Goal: Information Seeking & Learning: Learn about a topic

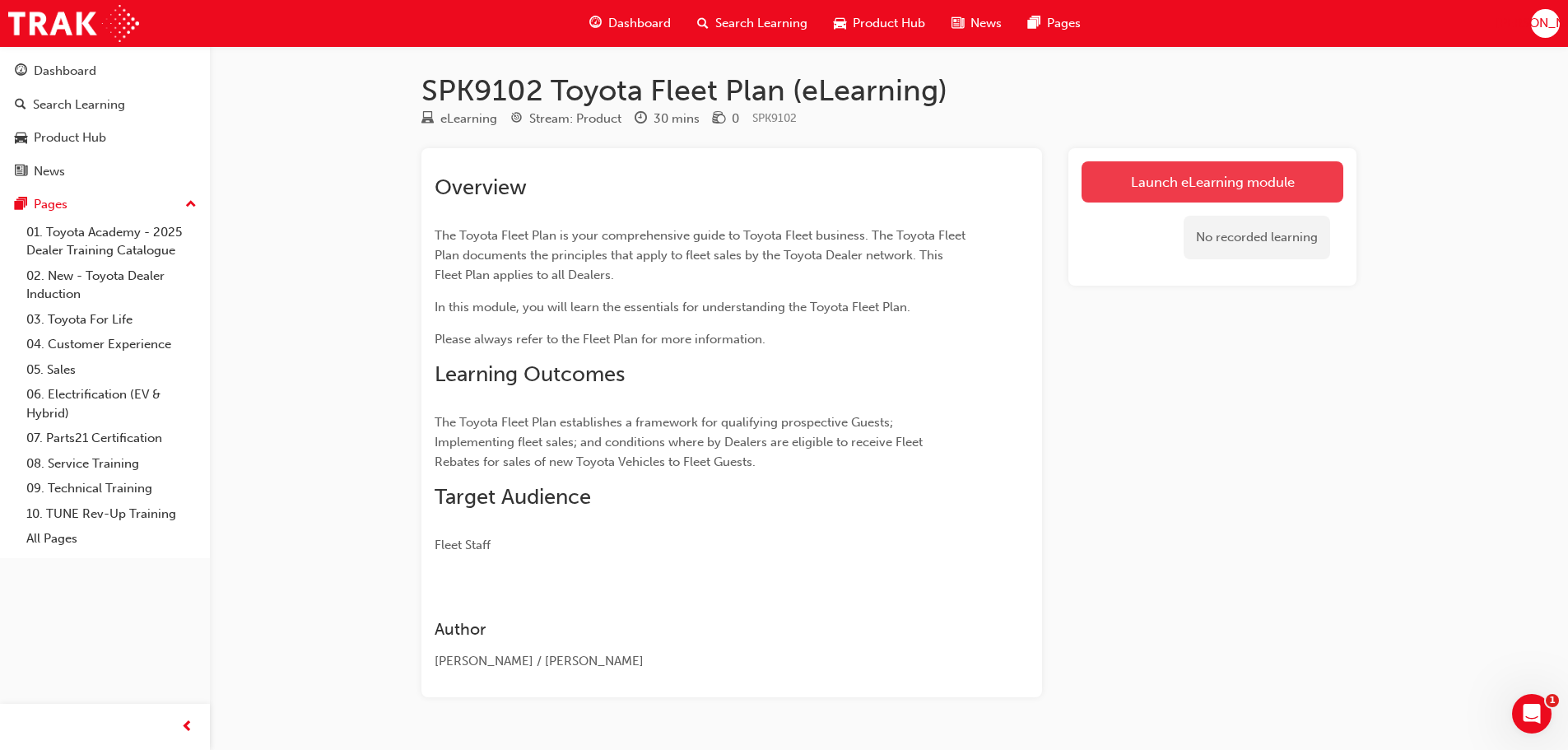
click at [1149, 202] on link "Launch eLearning module" at bounding box center [1212, 181] width 262 height 41
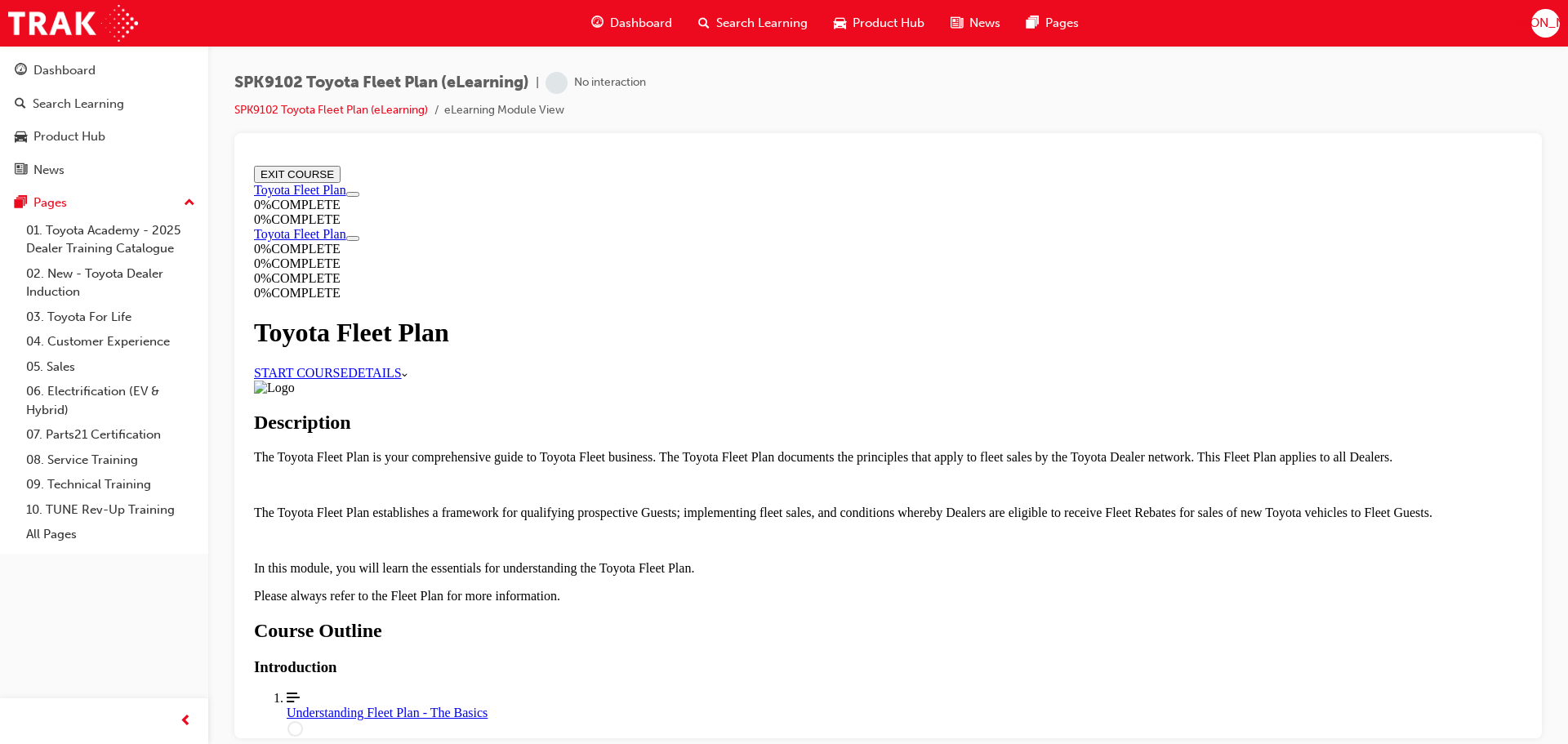
click at [348, 369] on link "START COURSE" at bounding box center [300, 372] width 94 height 14
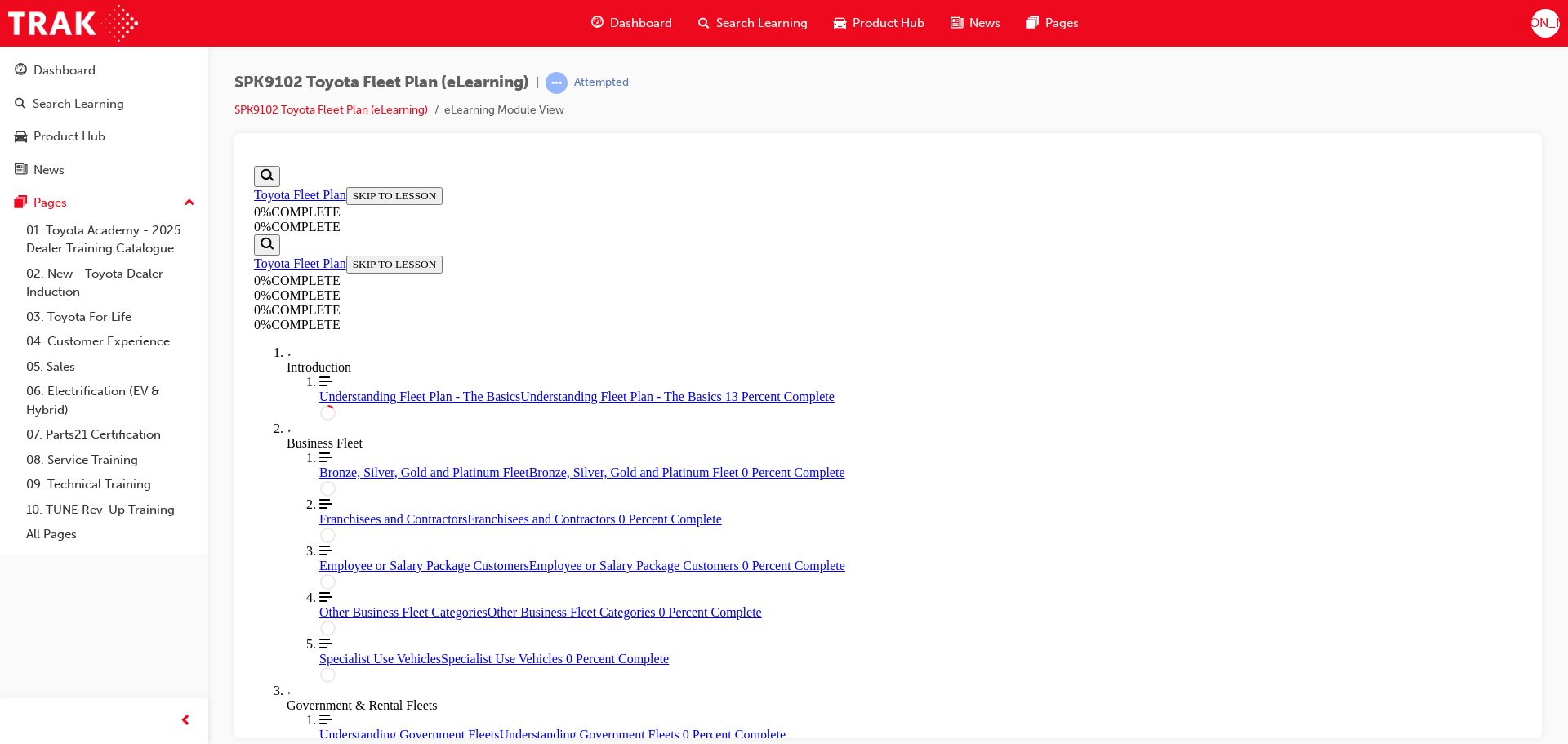
scroll to position [138, 0]
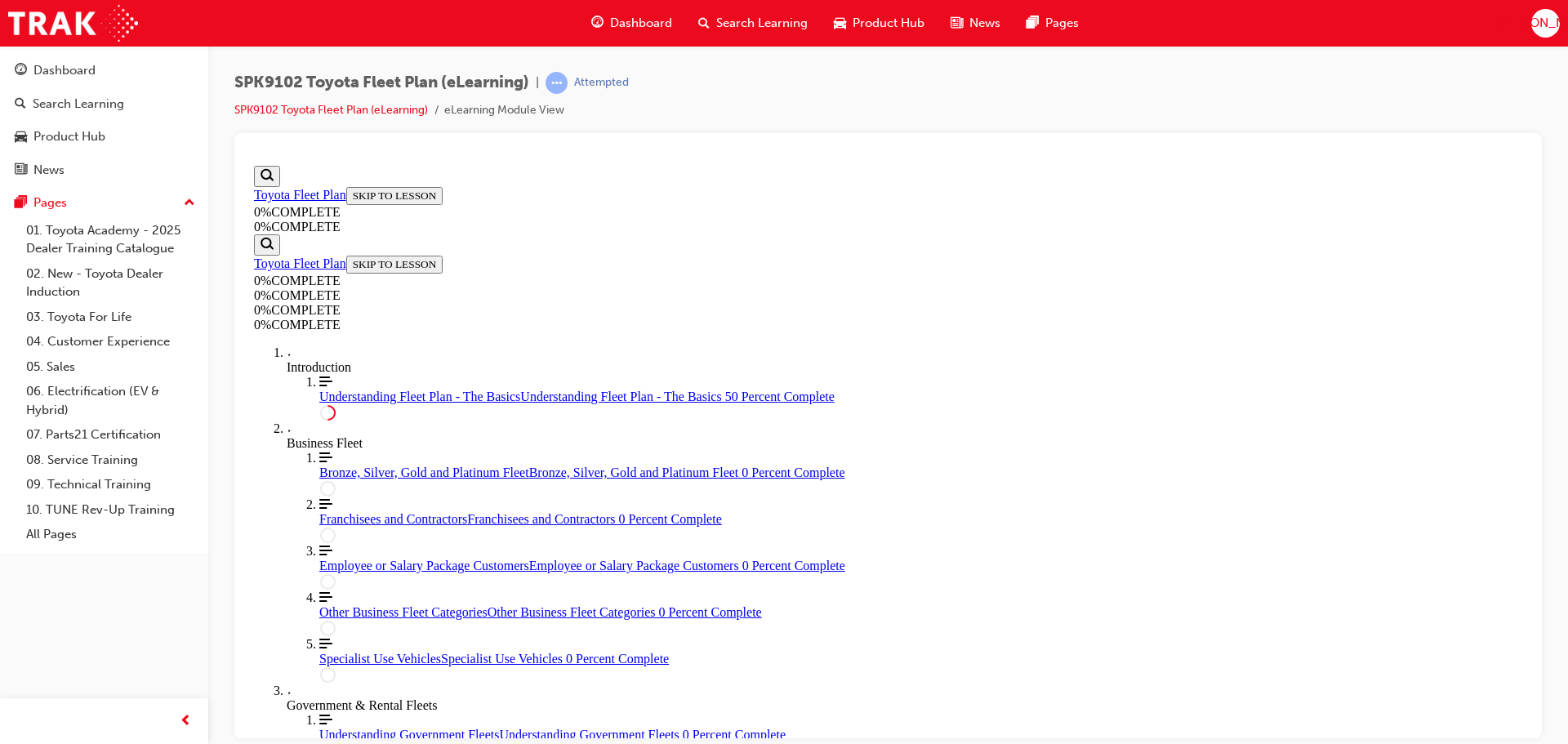
drag, startPoint x: 886, startPoint y: 363, endPoint x: 804, endPoint y: 243, distance: 145.3
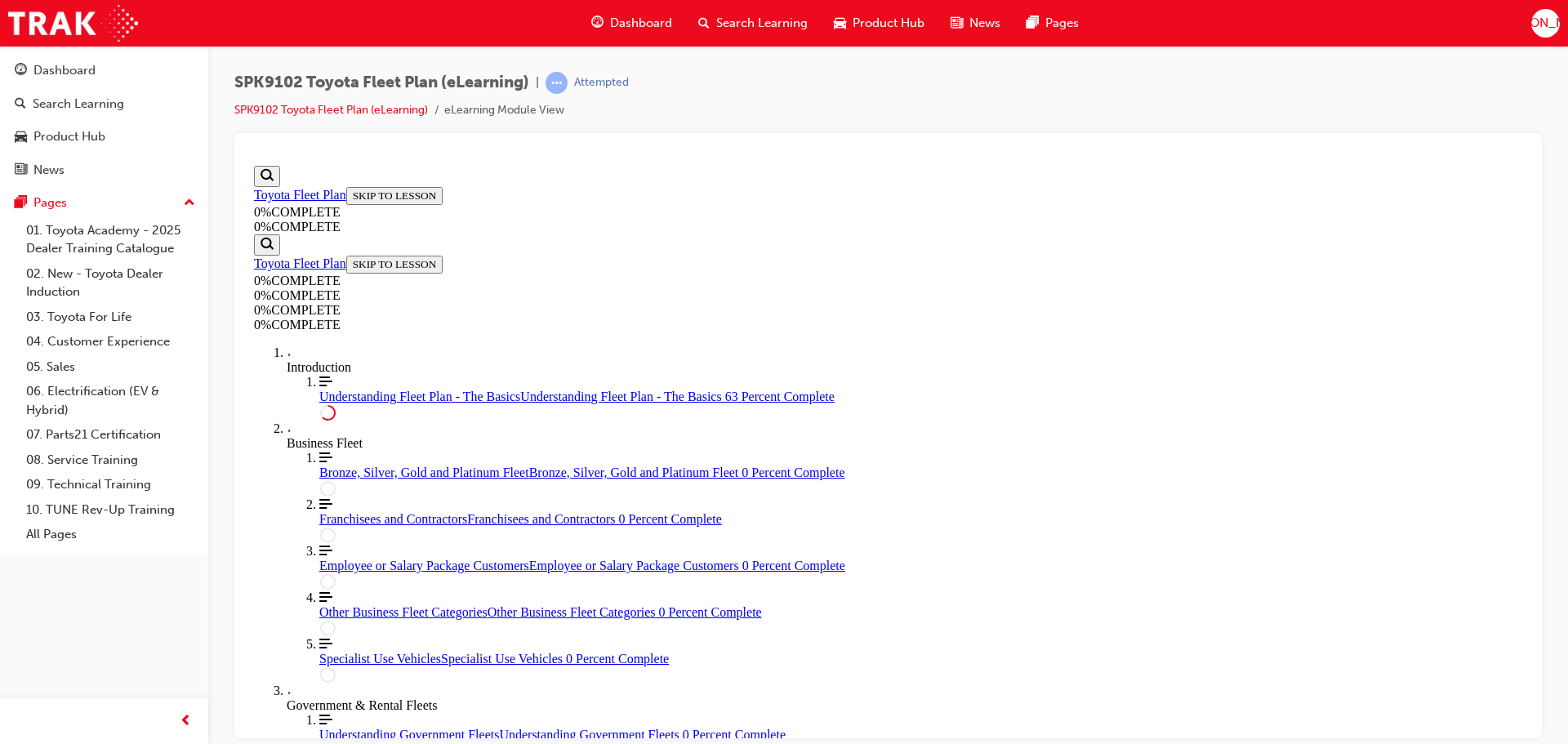
scroll to position [2863, 0]
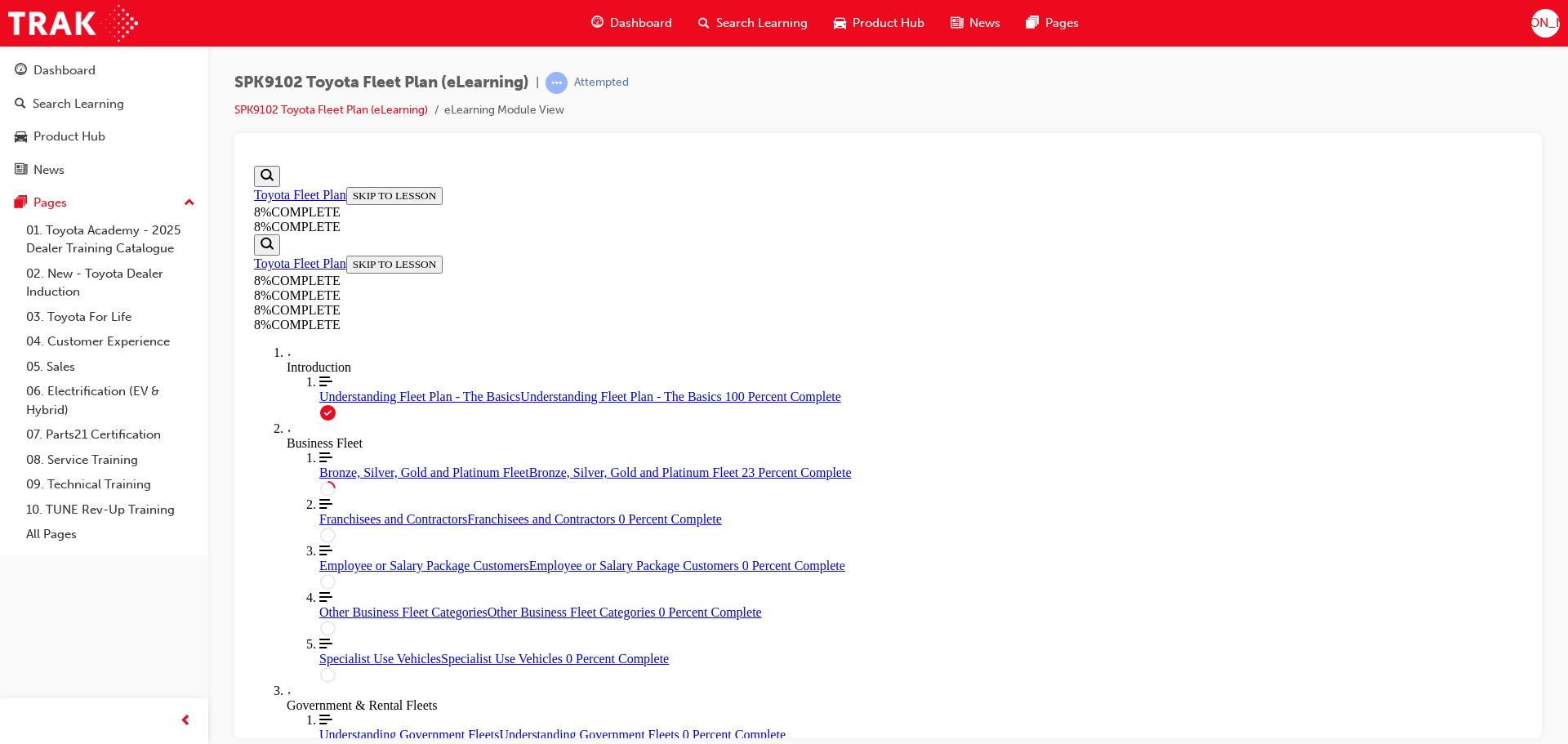
scroll to position [1772, 0]
drag, startPoint x: 896, startPoint y: 613, endPoint x: 1006, endPoint y: 424, distance: 218.7
drag, startPoint x: 883, startPoint y: 311, endPoint x: 1031, endPoint y: 501, distance: 240.8
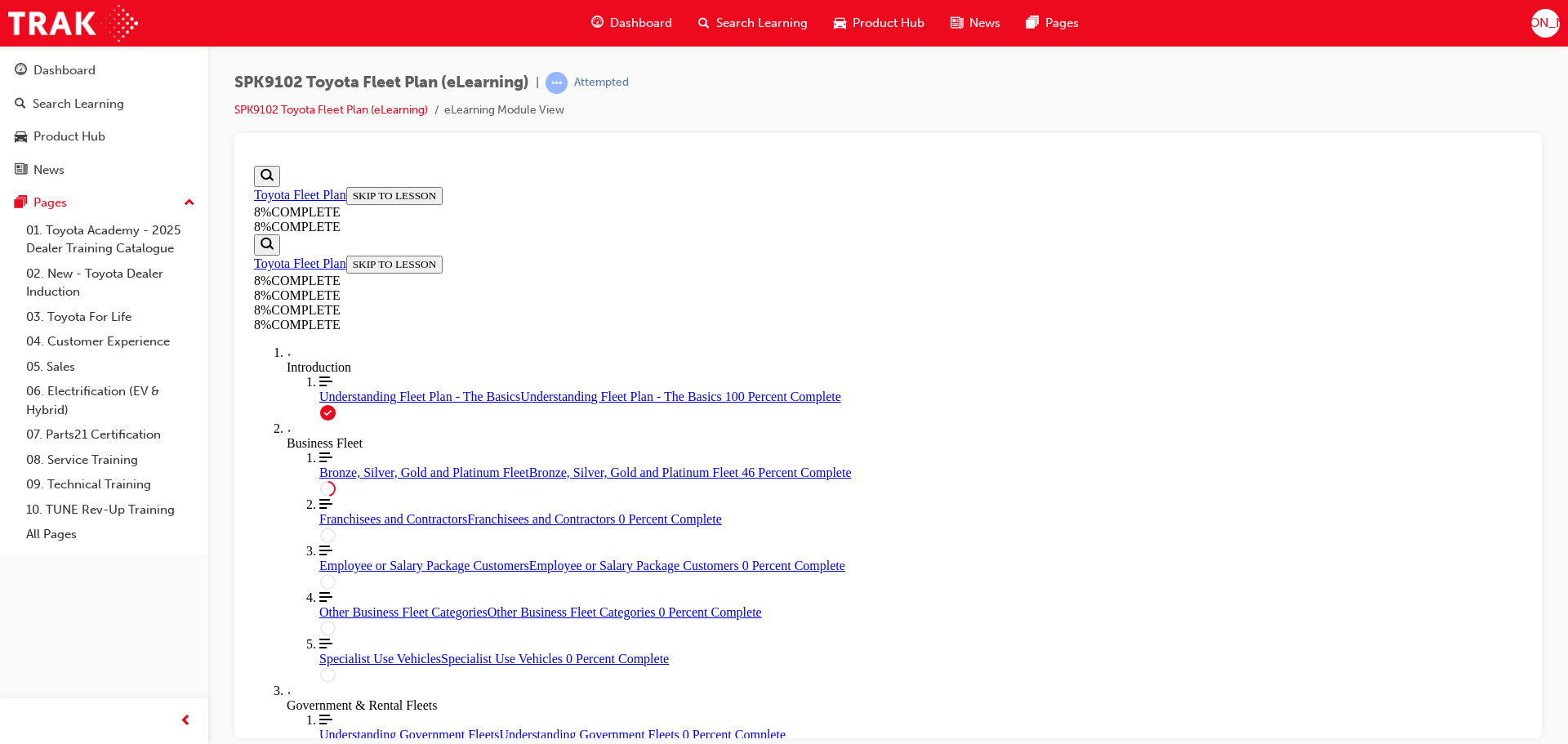
drag, startPoint x: 850, startPoint y: 299, endPoint x: 961, endPoint y: 292, distance: 111.2
drag, startPoint x: 894, startPoint y: 562, endPoint x: 974, endPoint y: 564, distance: 80.0
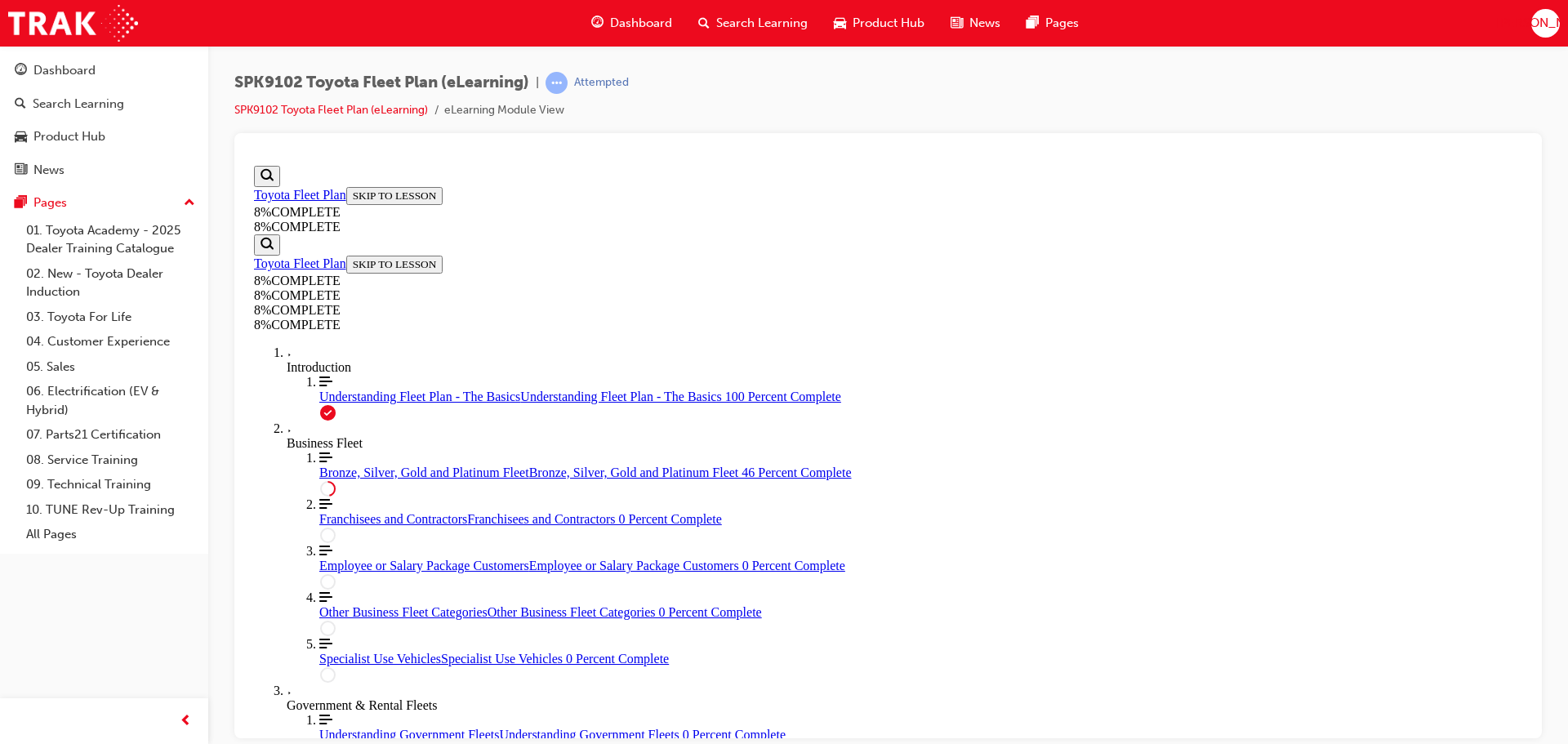
scroll to position [4058, 0]
drag, startPoint x: 887, startPoint y: 489, endPoint x: 988, endPoint y: 469, distance: 103.0
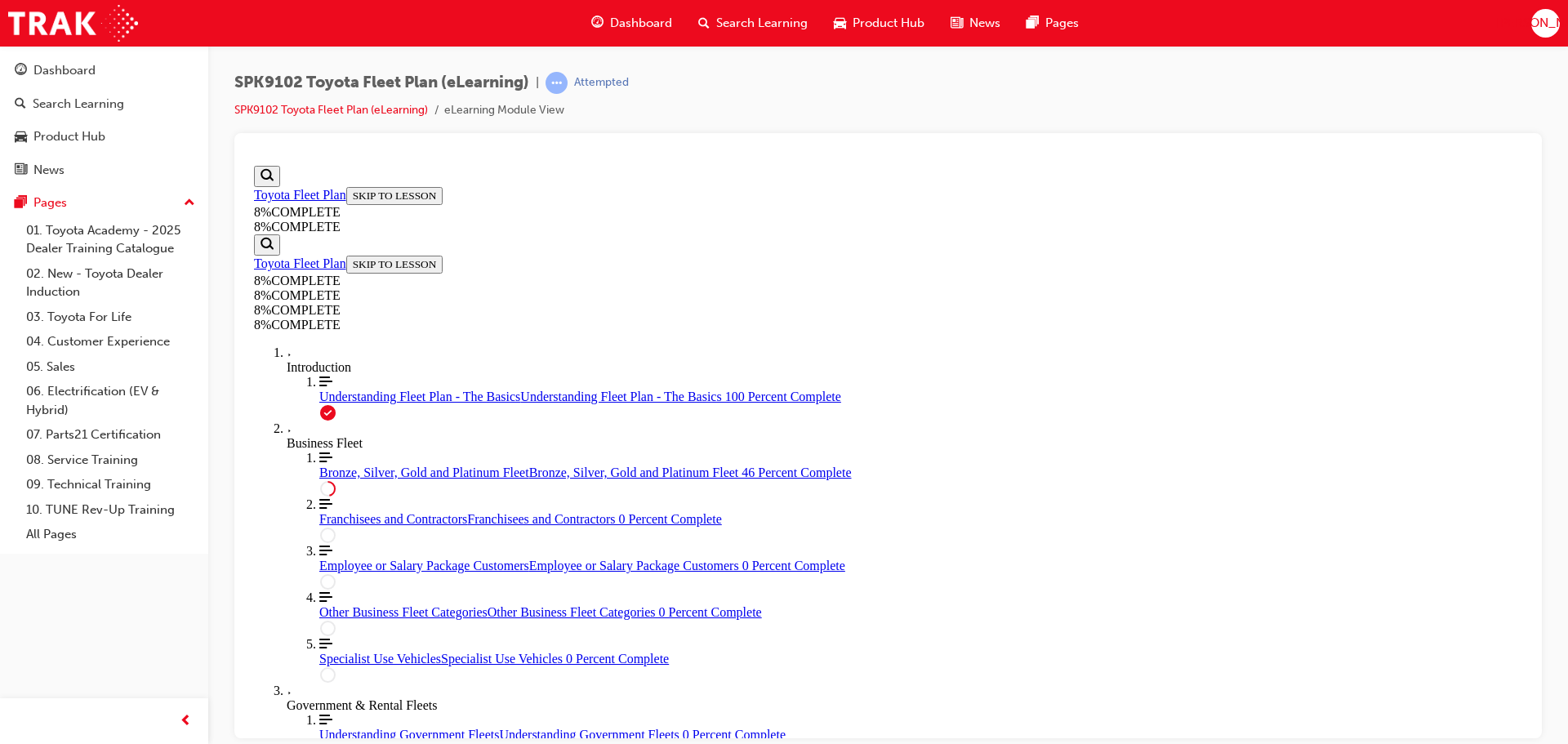
drag, startPoint x: 925, startPoint y: 296, endPoint x: 999, endPoint y: 391, distance: 120.4
drag, startPoint x: 896, startPoint y: 302, endPoint x: 1022, endPoint y: 615, distance: 337.4
drag, startPoint x: 928, startPoint y: 302, endPoint x: 1009, endPoint y: 302, distance: 81.0
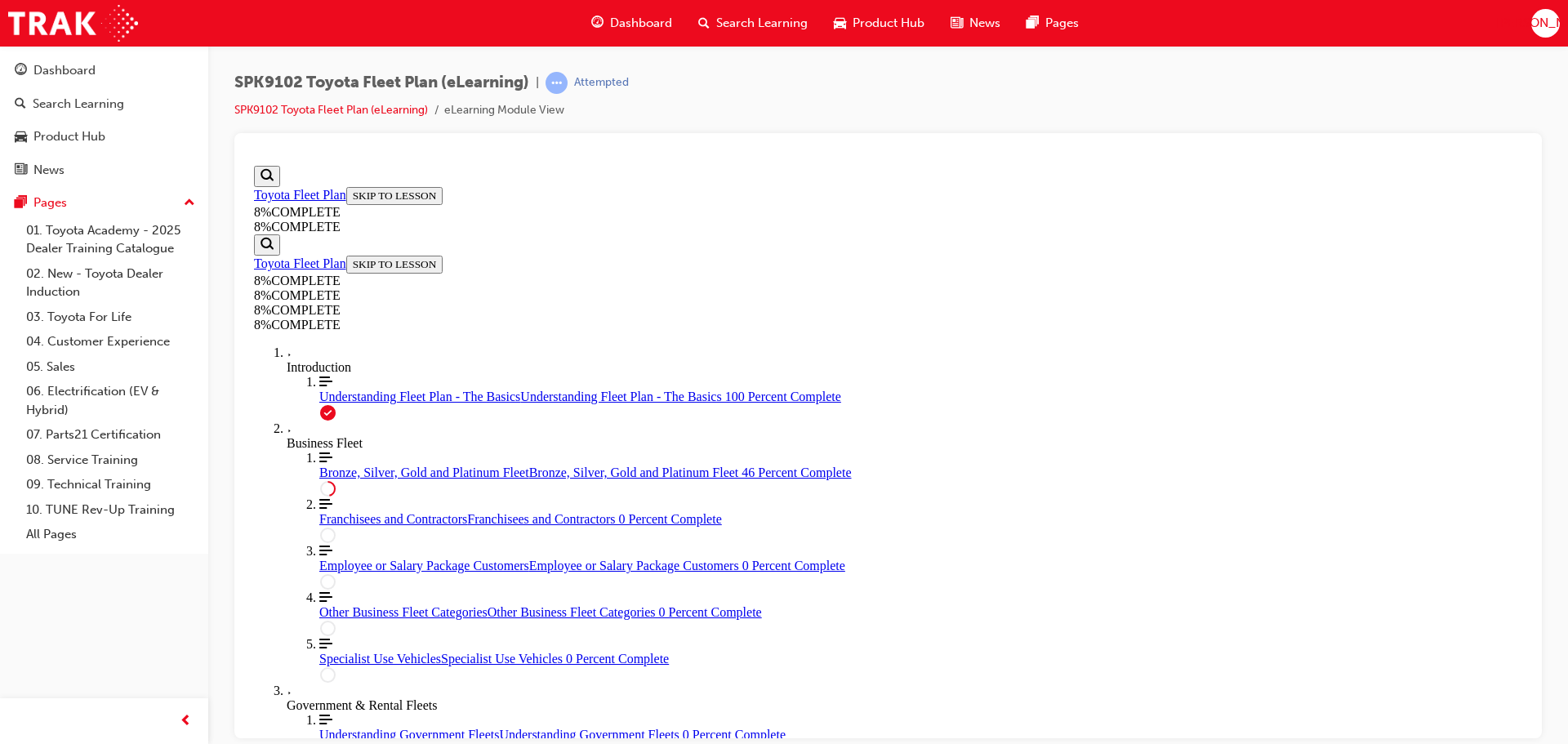
scroll to position [3991, 0]
drag, startPoint x: 857, startPoint y: 312, endPoint x: 1002, endPoint y: 236, distance: 163.7
drag, startPoint x: 924, startPoint y: 500, endPoint x: 998, endPoint y: 489, distance: 74.8
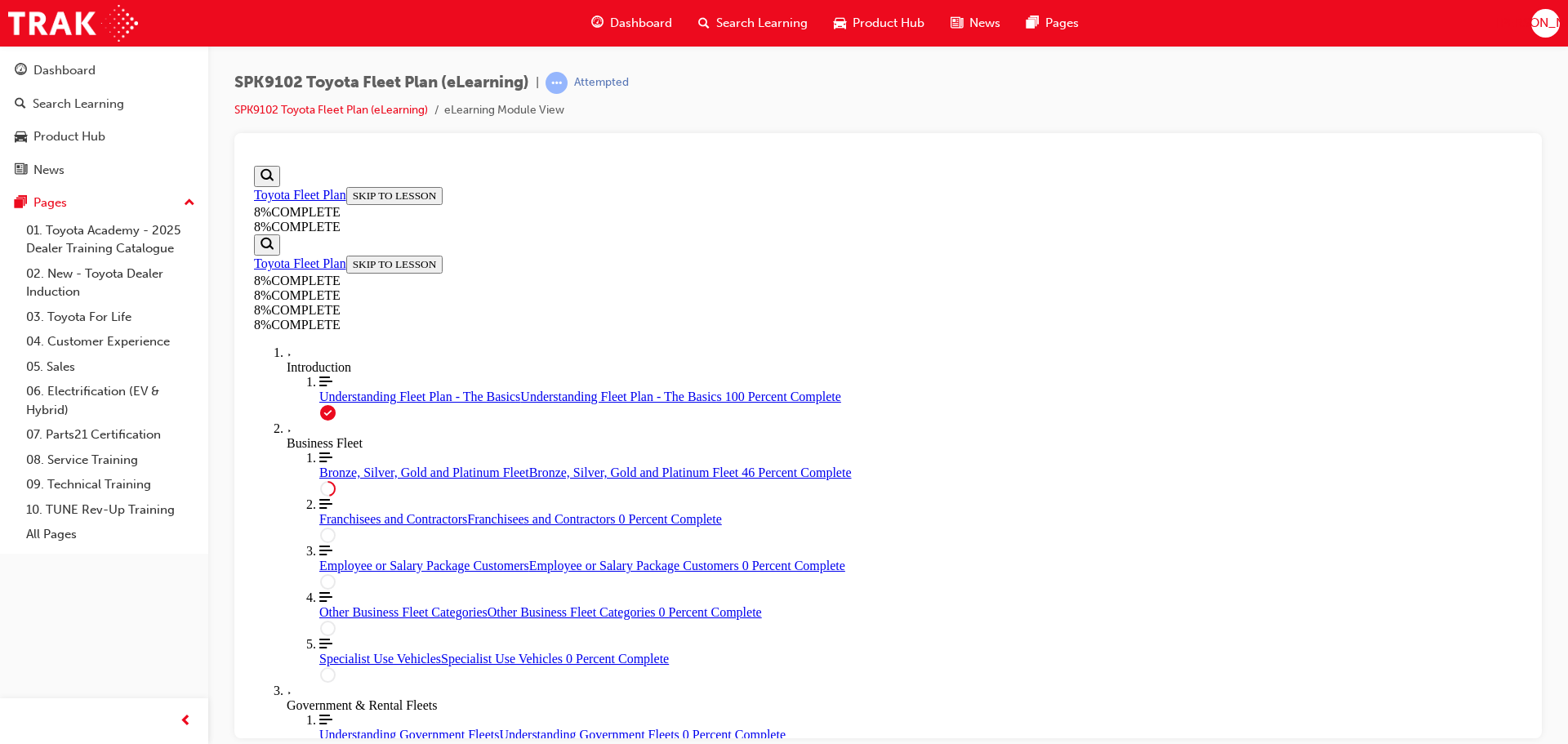
drag, startPoint x: 876, startPoint y: 302, endPoint x: 968, endPoint y: 316, distance: 93.1
drag, startPoint x: 935, startPoint y: 401, endPoint x: 1031, endPoint y: 401, distance: 96.0
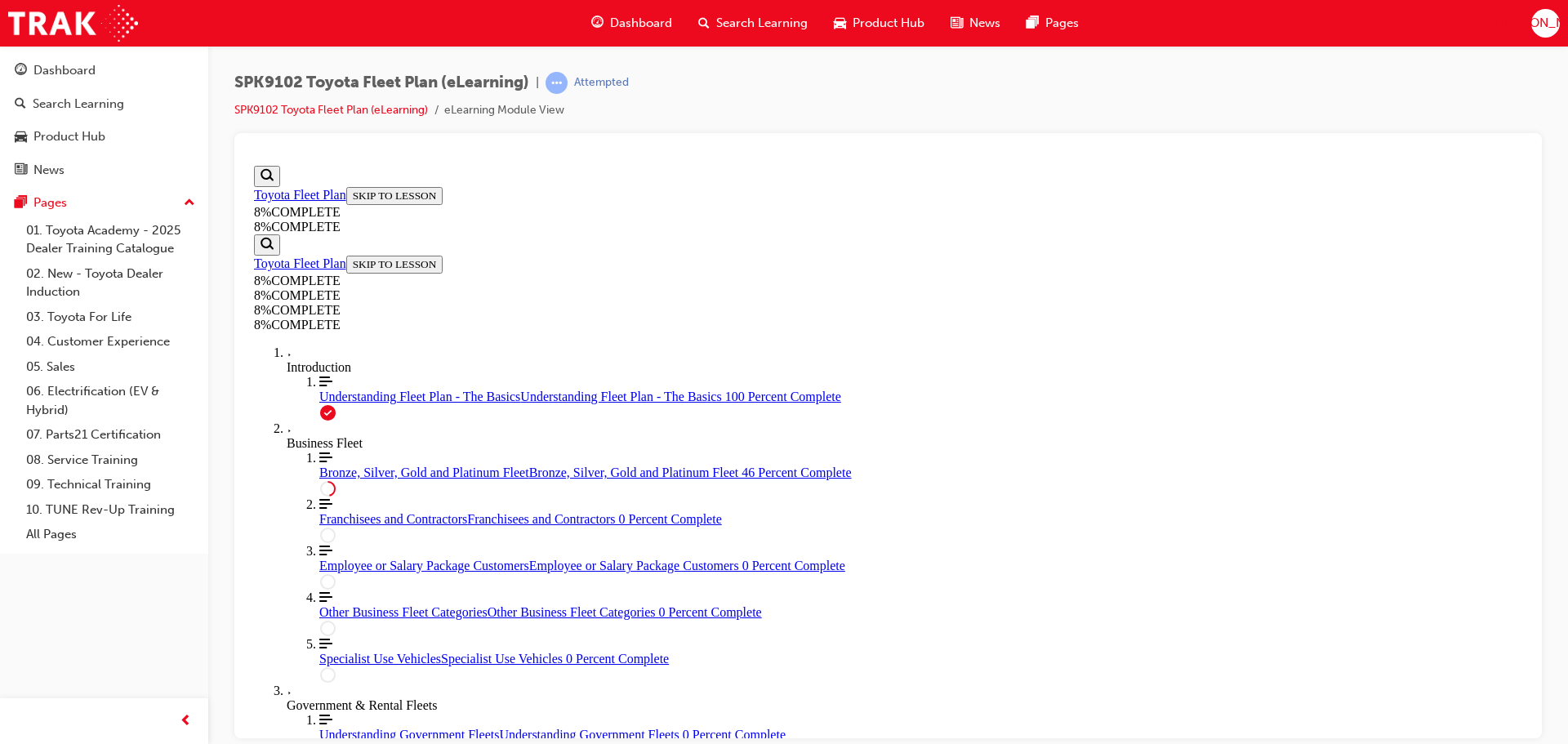
drag, startPoint x: 885, startPoint y: 505, endPoint x: 971, endPoint y: 484, distance: 88.5
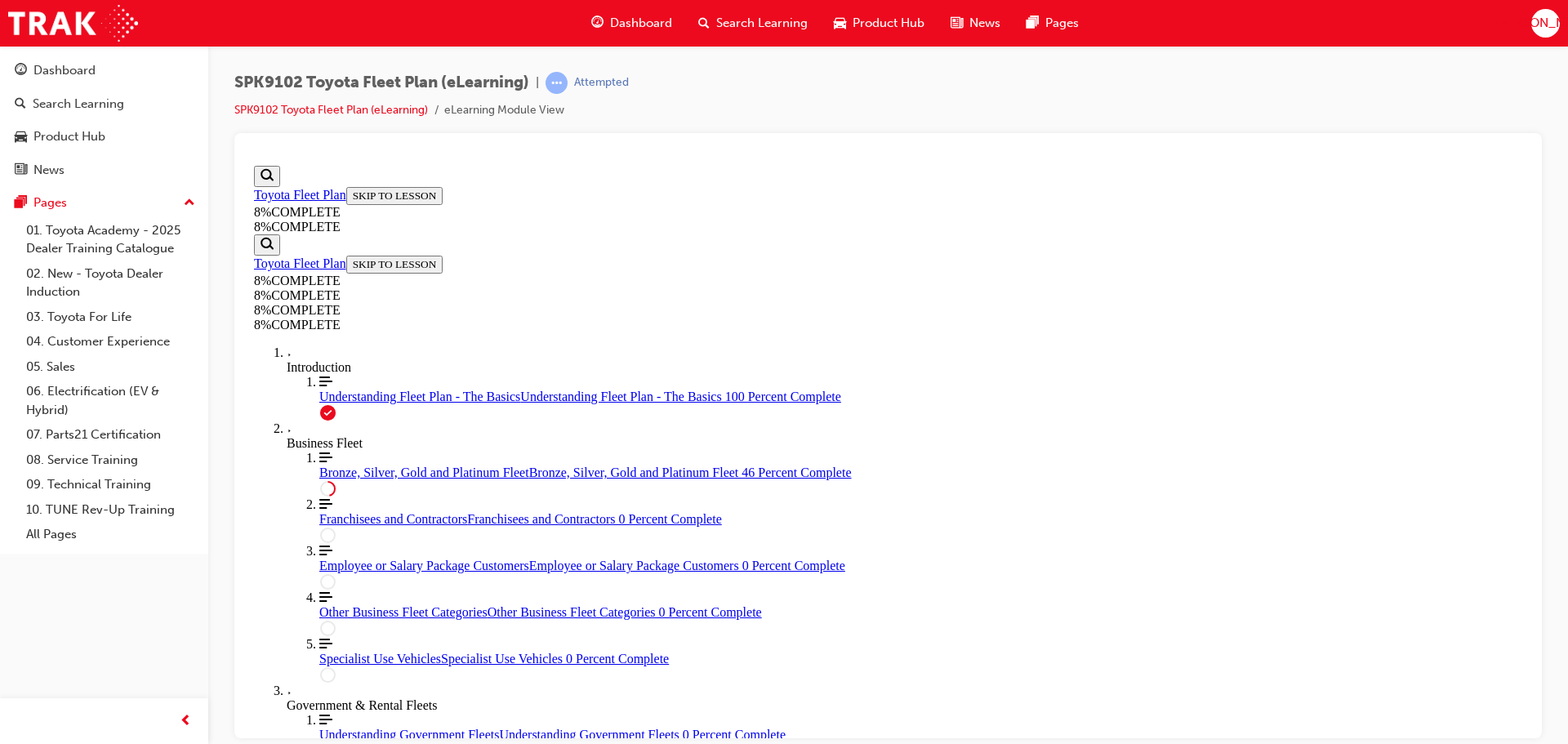
drag, startPoint x: 890, startPoint y: 311, endPoint x: 1017, endPoint y: 222, distance: 155.1
drag, startPoint x: 921, startPoint y: 317, endPoint x: 1027, endPoint y: 416, distance: 145.0
drag, startPoint x: 898, startPoint y: 313, endPoint x: 1018, endPoint y: 394, distance: 144.8
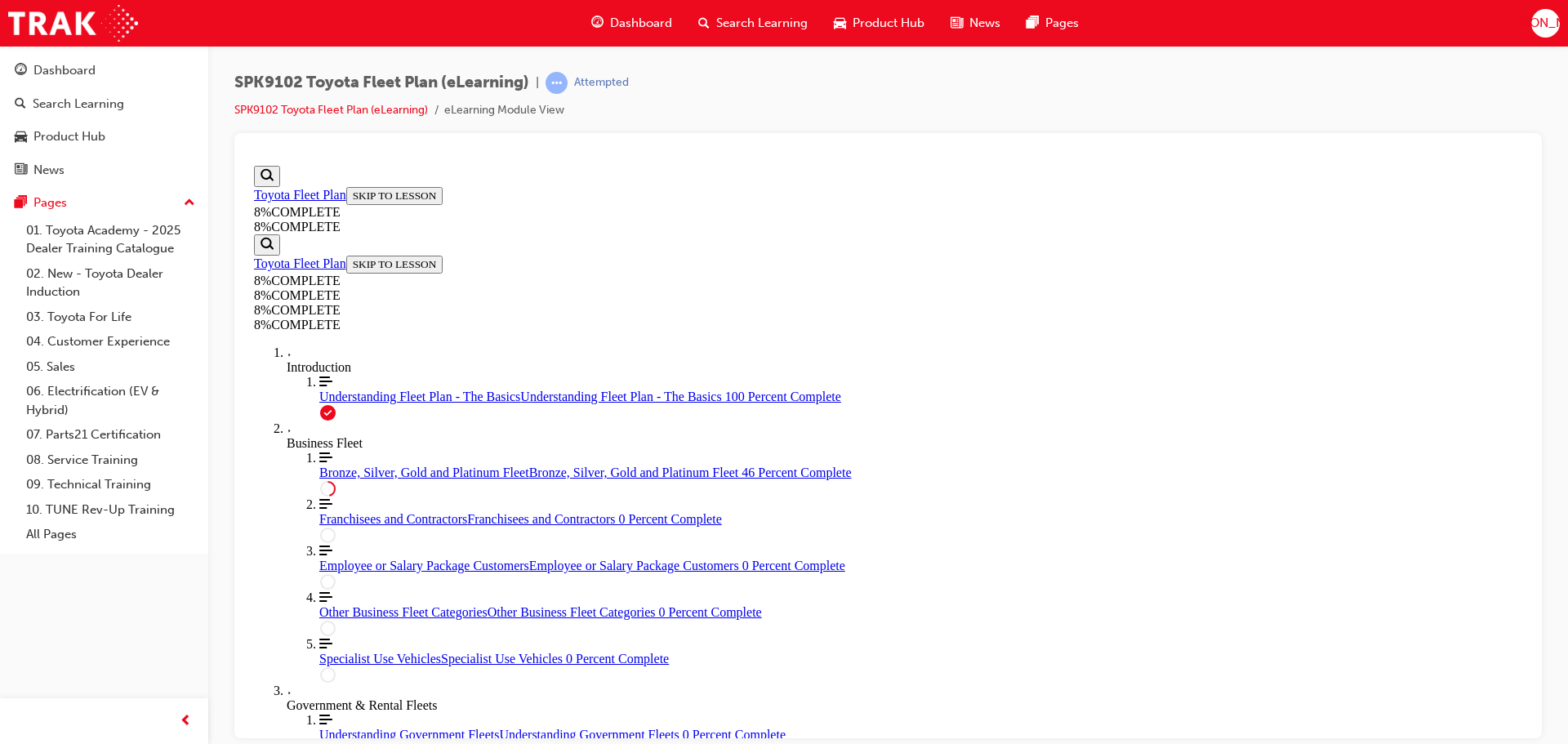
drag, startPoint x: 873, startPoint y: 330, endPoint x: 997, endPoint y: 592, distance: 289.9
drag, startPoint x: 857, startPoint y: 333, endPoint x: 953, endPoint y: 410, distance: 123.1
drag, startPoint x: 867, startPoint y: 346, endPoint x: 942, endPoint y: 351, distance: 75.2
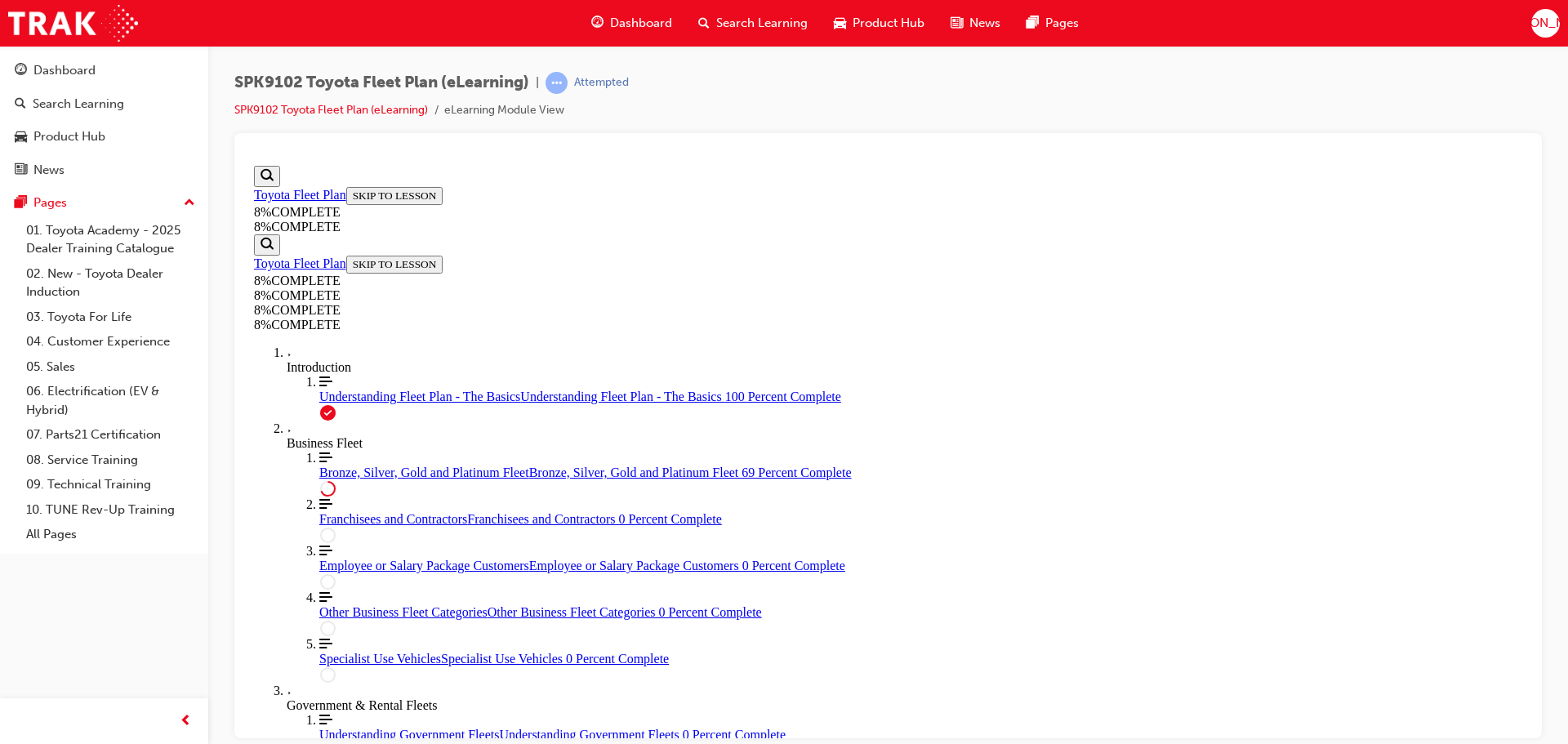
drag, startPoint x: 943, startPoint y: 496, endPoint x: 1036, endPoint y: 498, distance: 93.0
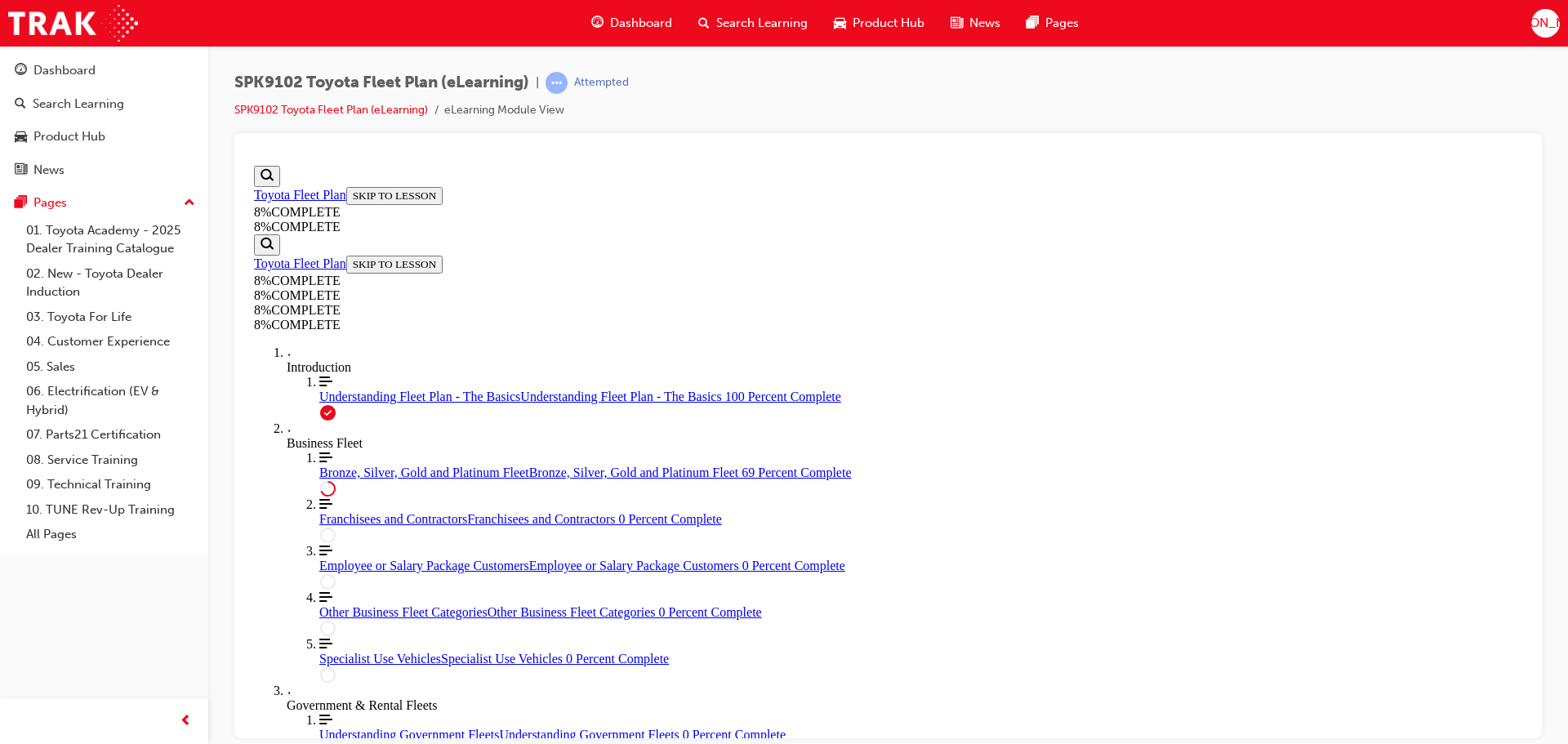
drag, startPoint x: 844, startPoint y: 292, endPoint x: 993, endPoint y: 463, distance: 226.8
drag, startPoint x: 881, startPoint y: 367, endPoint x: 993, endPoint y: 295, distance: 133.1
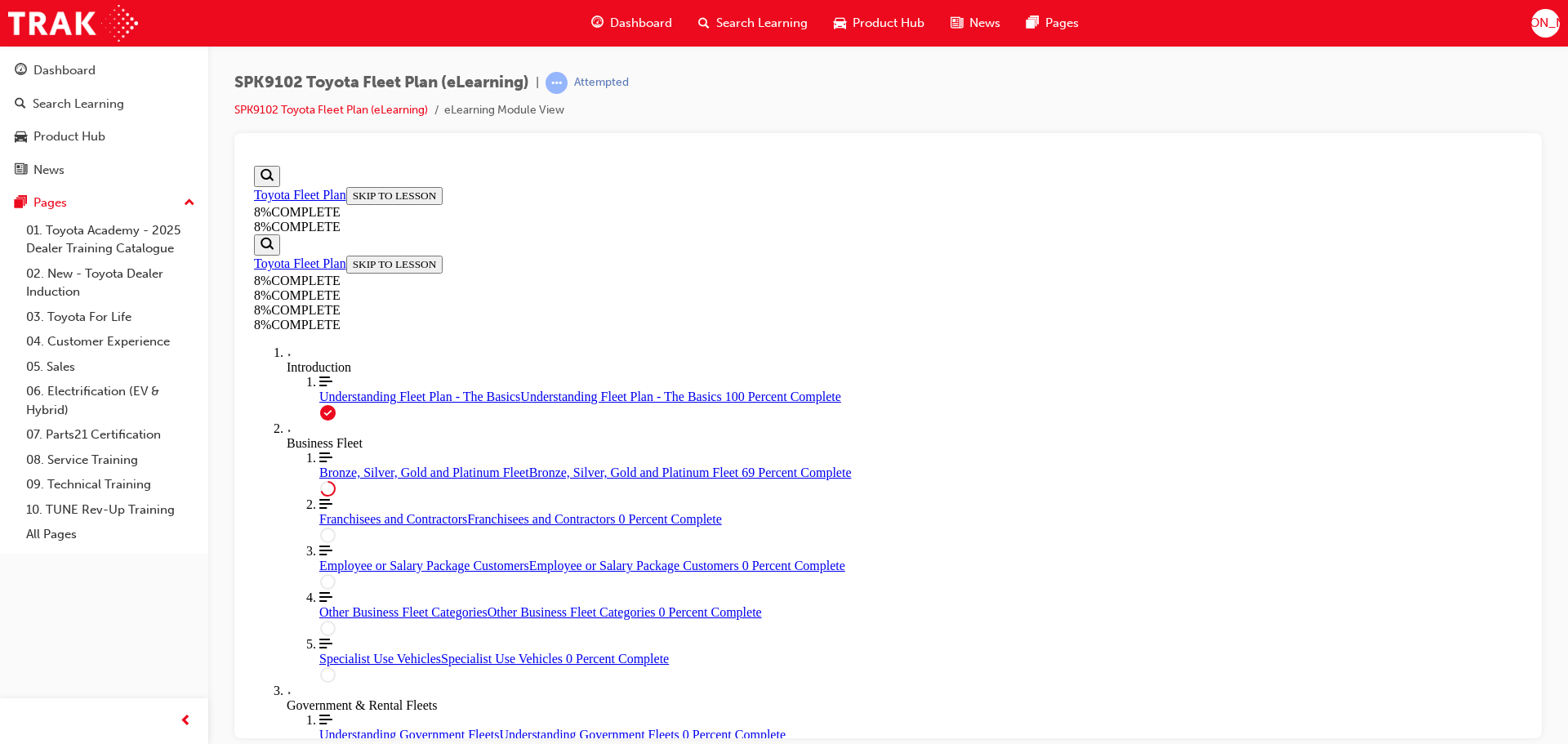
drag, startPoint x: 900, startPoint y: 378, endPoint x: 951, endPoint y: 349, distance: 58.7
drag, startPoint x: 902, startPoint y: 256, endPoint x: 1027, endPoint y: 255, distance: 125.0
drag, startPoint x: 910, startPoint y: 193, endPoint x: 1047, endPoint y: 313, distance: 182.1
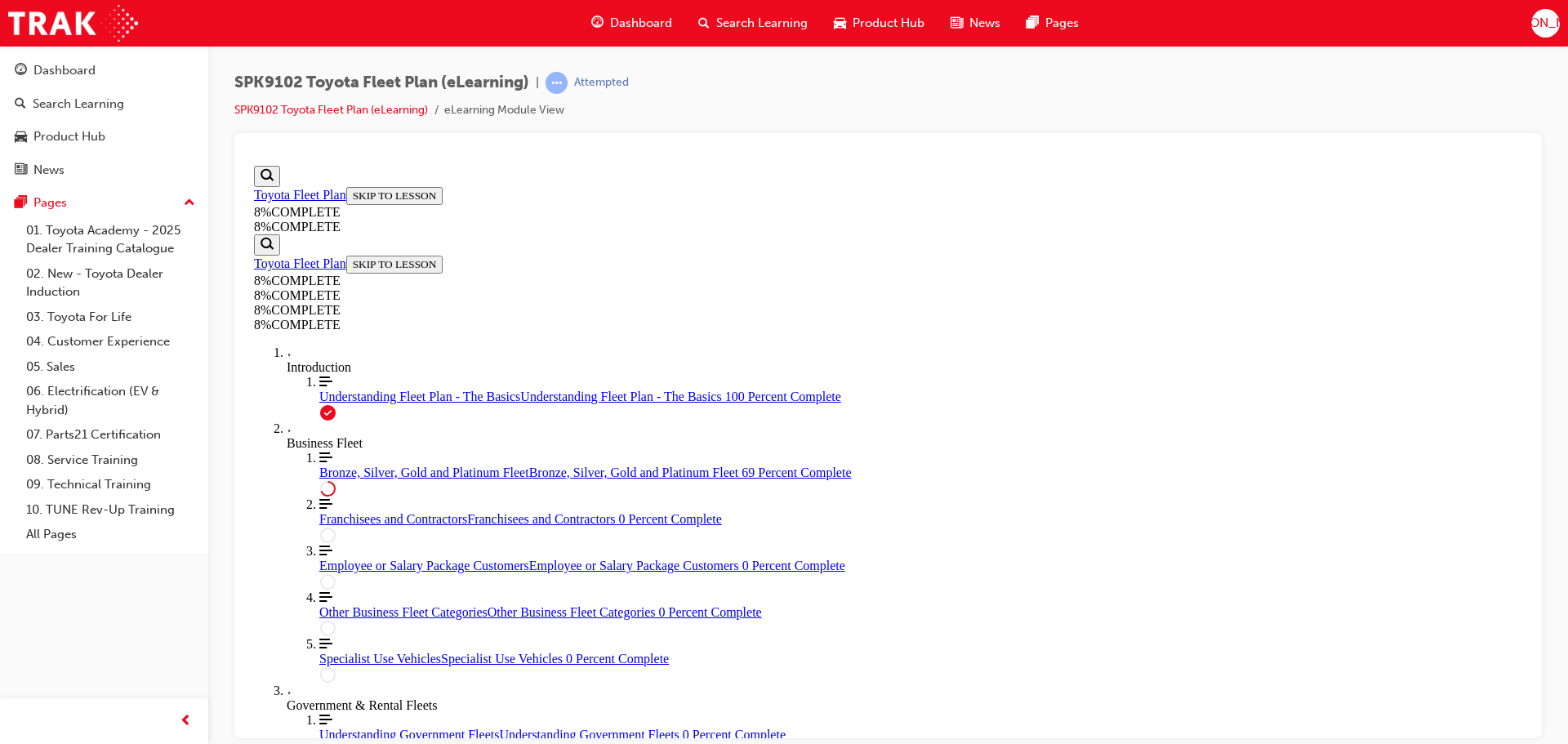
drag, startPoint x: 925, startPoint y: 349, endPoint x: 1035, endPoint y: 475, distance: 167.3
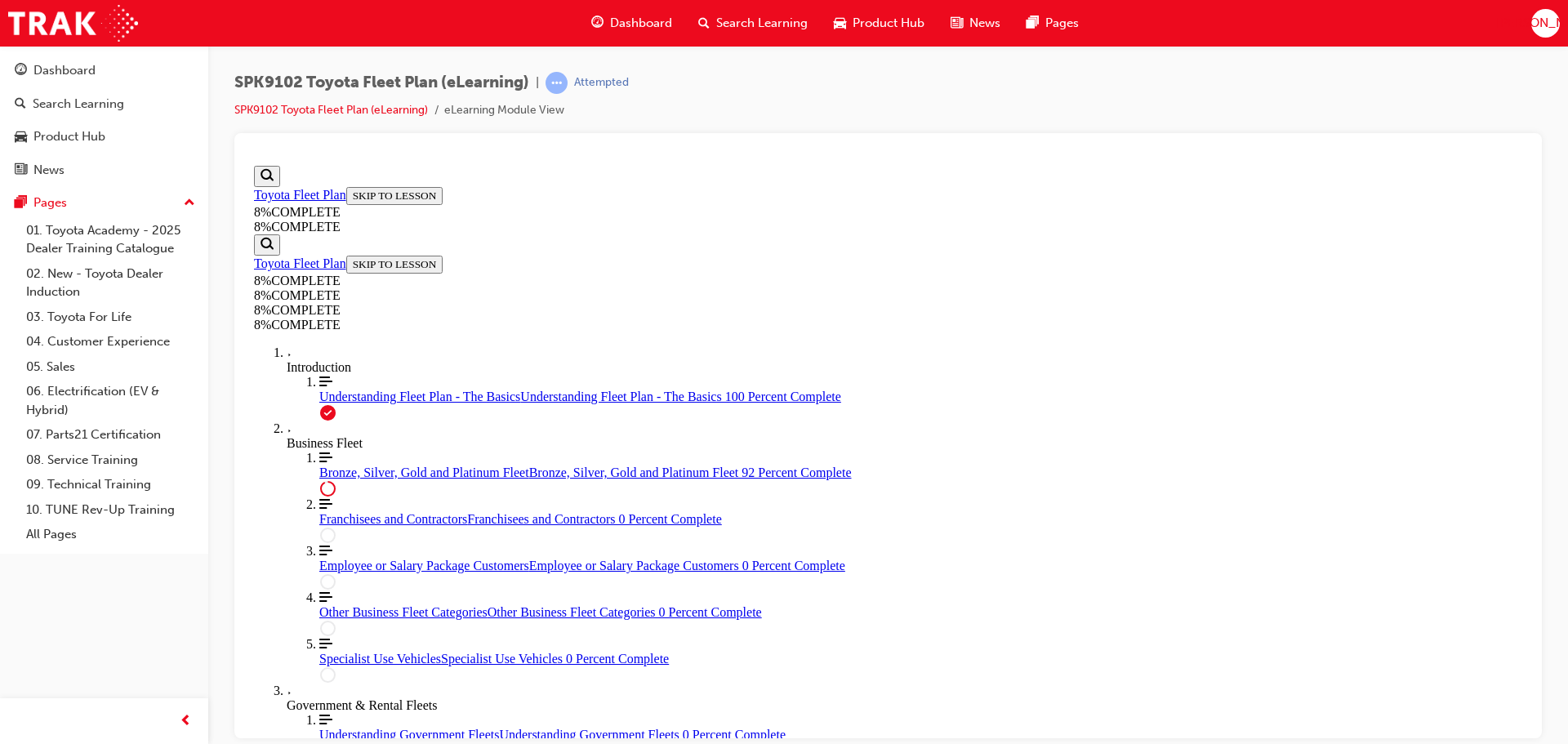
drag, startPoint x: 944, startPoint y: 426, endPoint x: 1034, endPoint y: 337, distance: 126.6
drag, startPoint x: 947, startPoint y: 412, endPoint x: 1036, endPoint y: 418, distance: 89.2
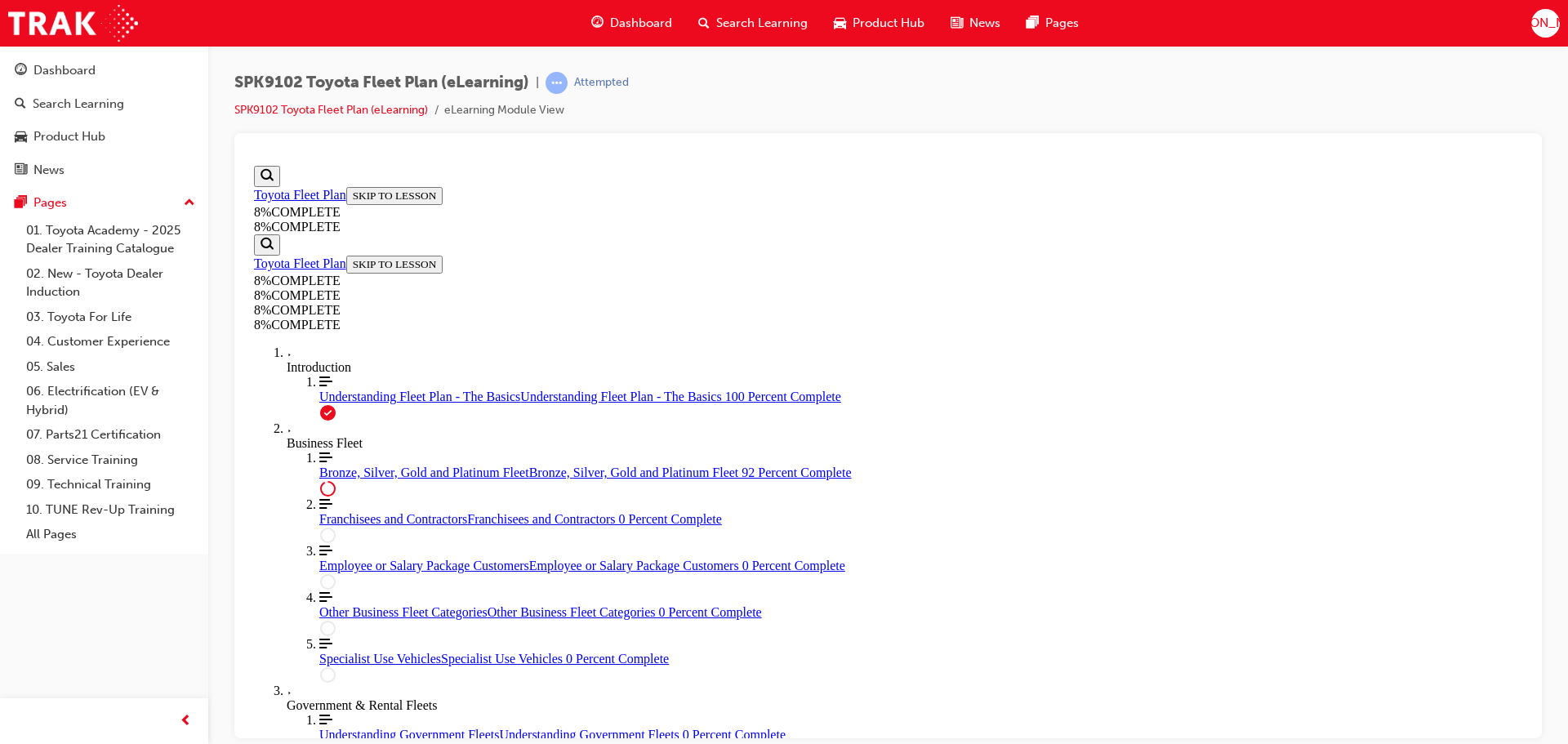
drag, startPoint x: 876, startPoint y: 307, endPoint x: 958, endPoint y: 368, distance: 102.2
drag, startPoint x: 901, startPoint y: 282, endPoint x: 924, endPoint y: 295, distance: 26.4
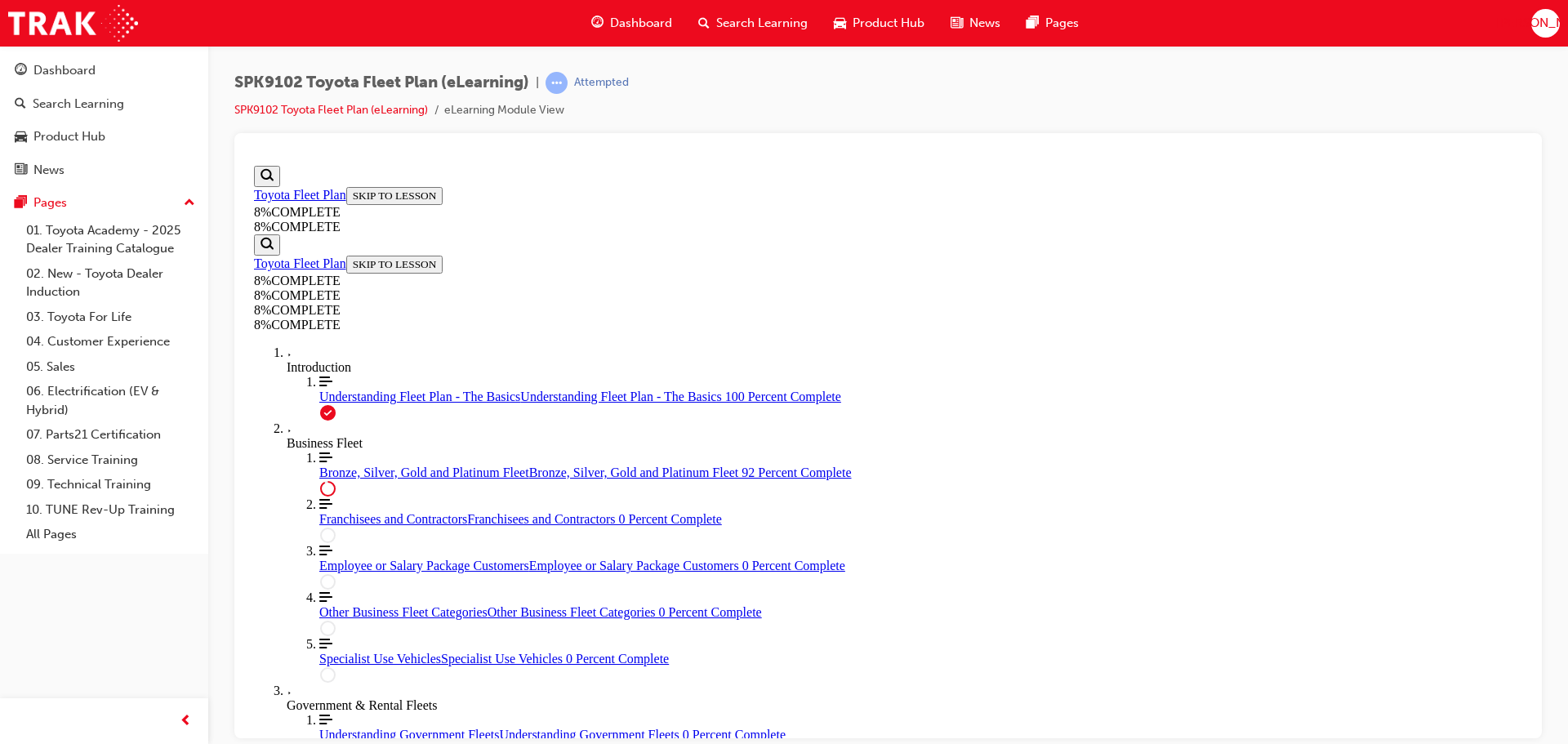
drag, startPoint x: 901, startPoint y: 225, endPoint x: 998, endPoint y: 292, distance: 117.9
drag, startPoint x: 909, startPoint y: 228, endPoint x: 1002, endPoint y: 239, distance: 93.6
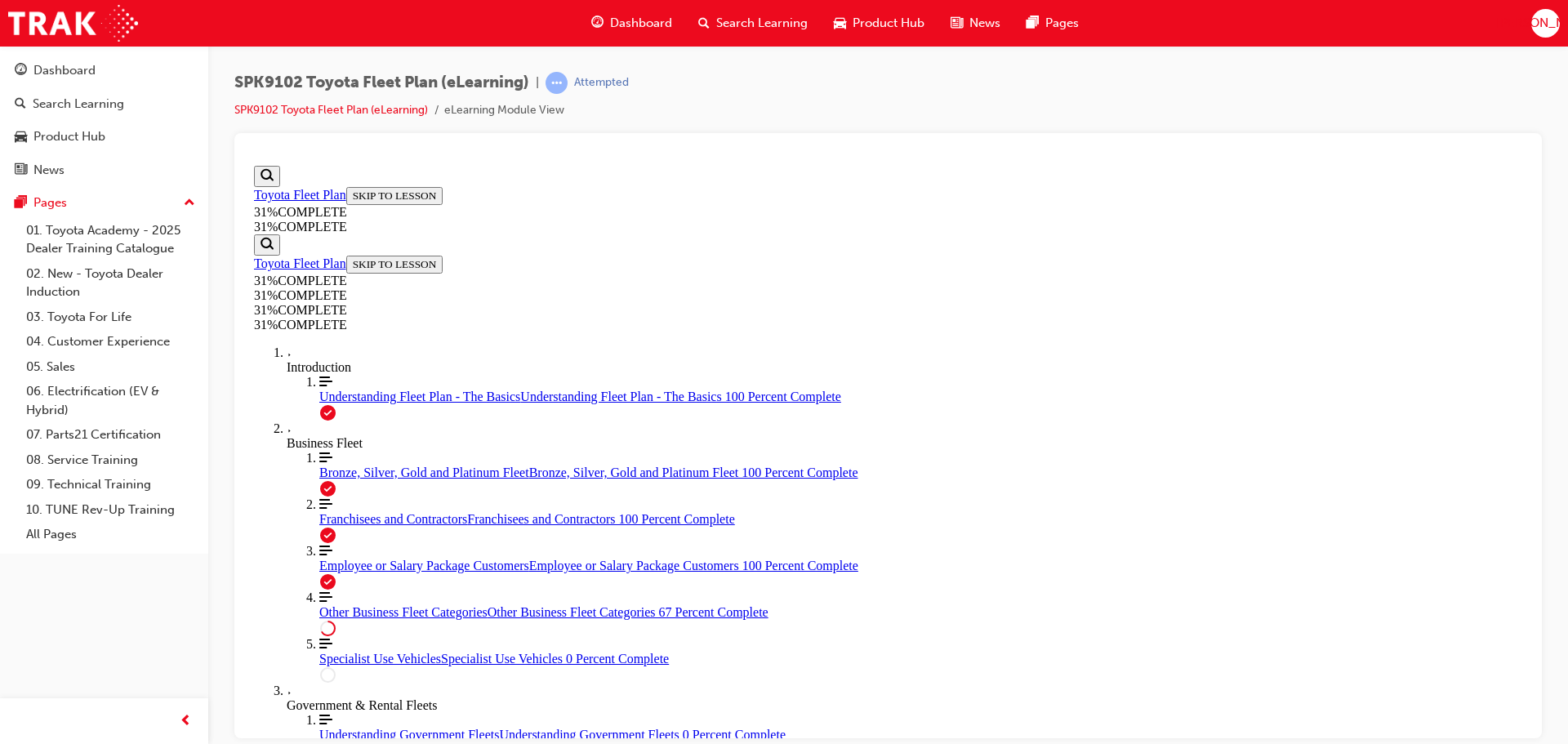
scroll to position [4203, 0]
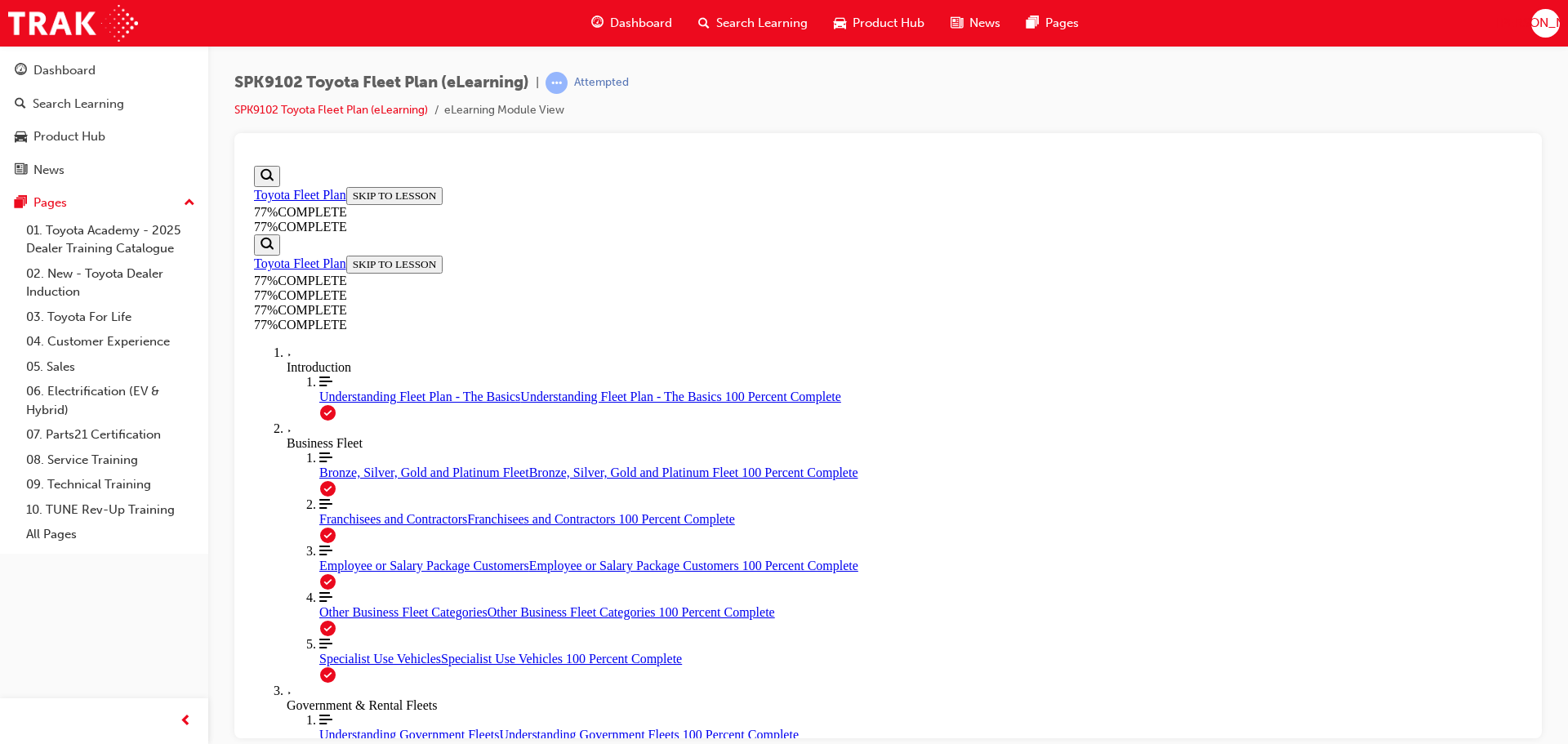
scroll to position [3275, 0]
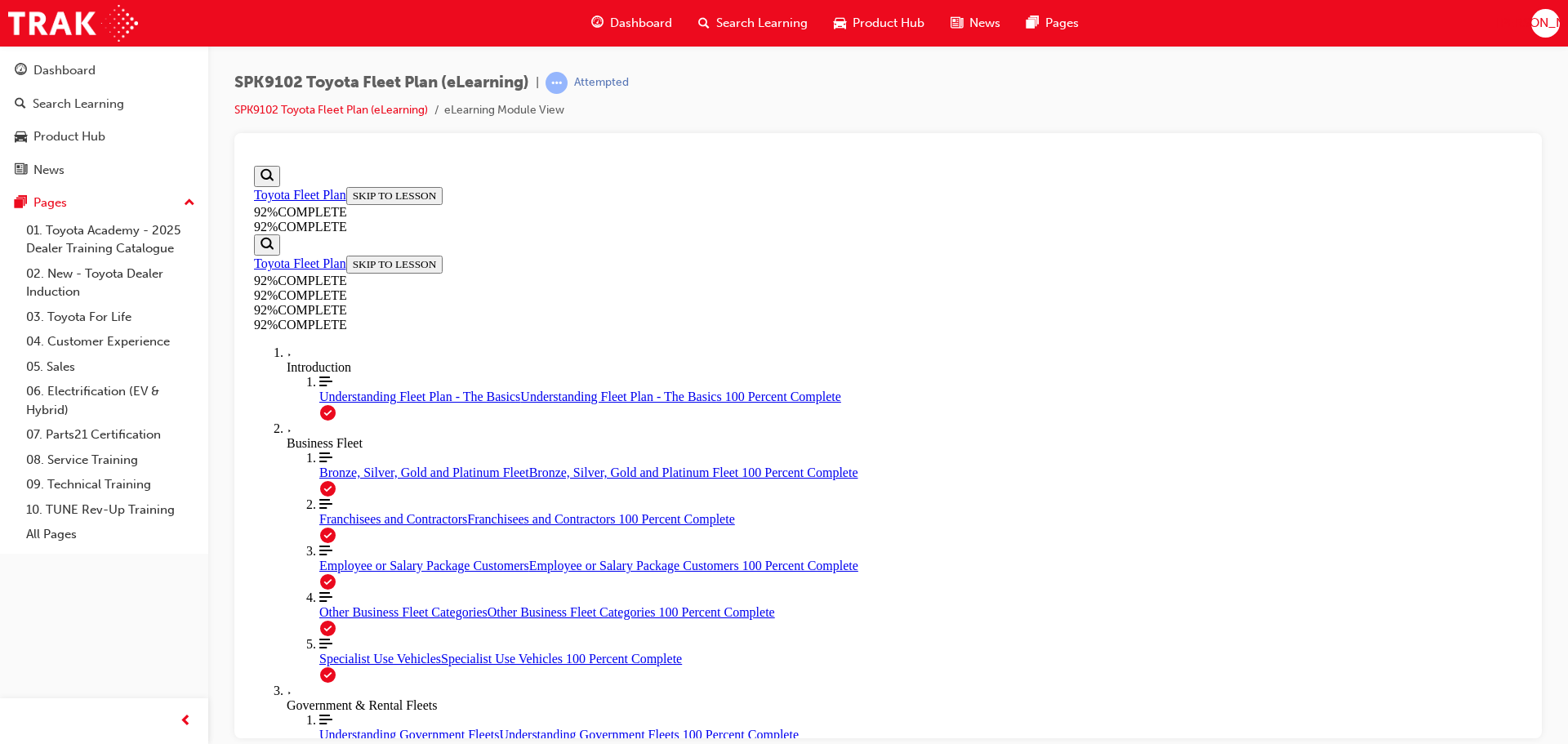
scroll to position [247, 0]
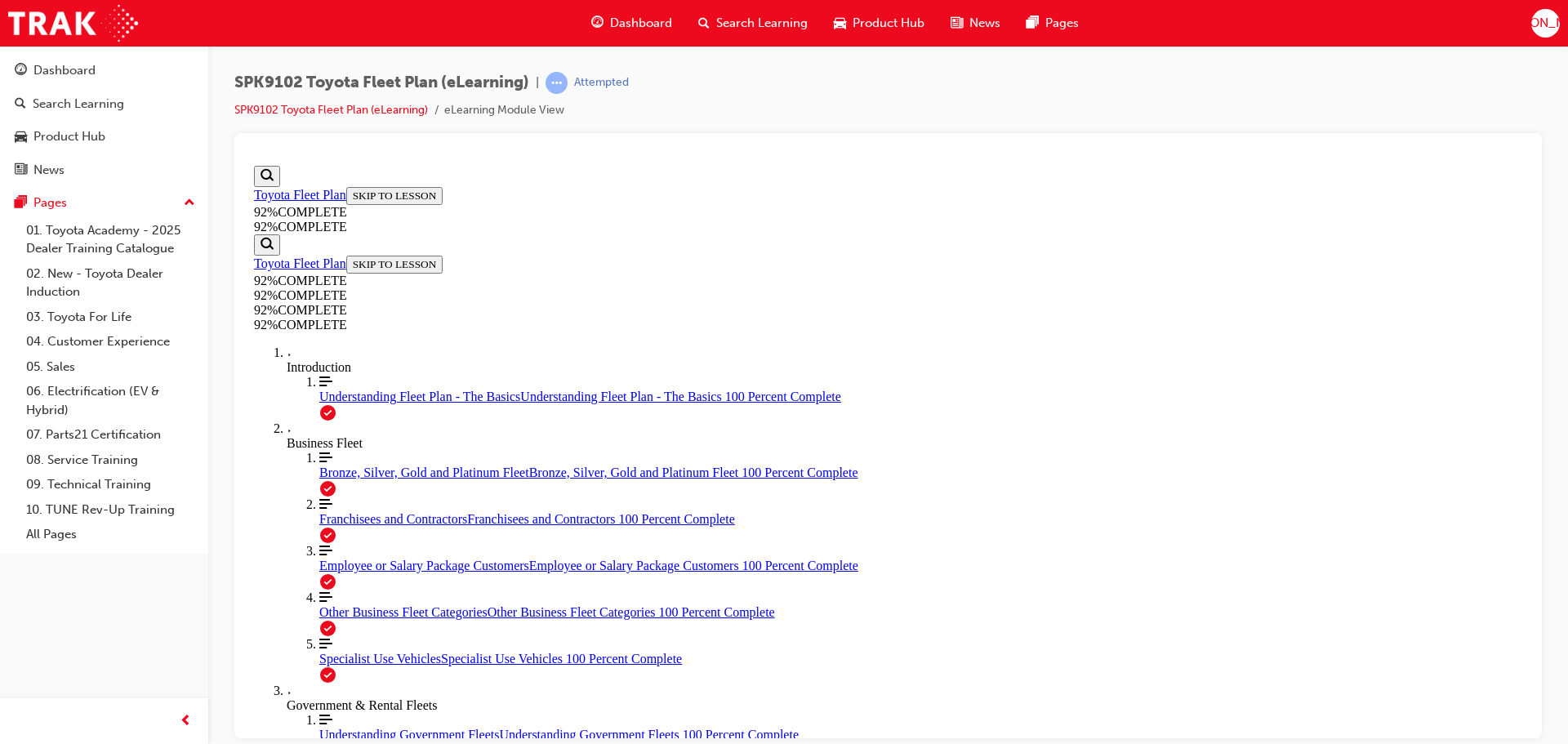
drag, startPoint x: 930, startPoint y: 562, endPoint x: 1007, endPoint y: 404, distance: 175.8
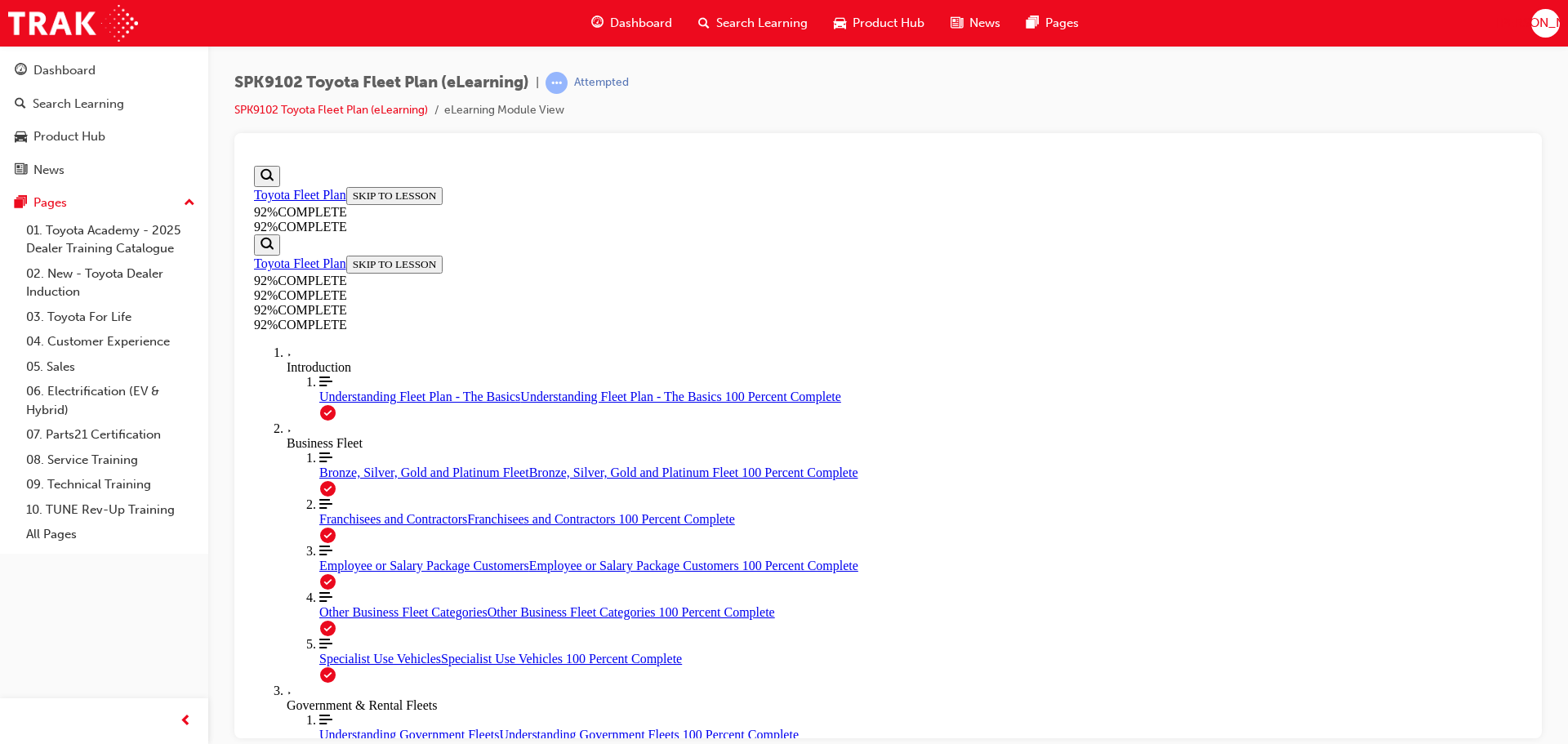
drag, startPoint x: 901, startPoint y: 557, endPoint x: 1020, endPoint y: 473, distance: 145.7
drag, startPoint x: 887, startPoint y: 546, endPoint x: 1015, endPoint y: 585, distance: 133.8
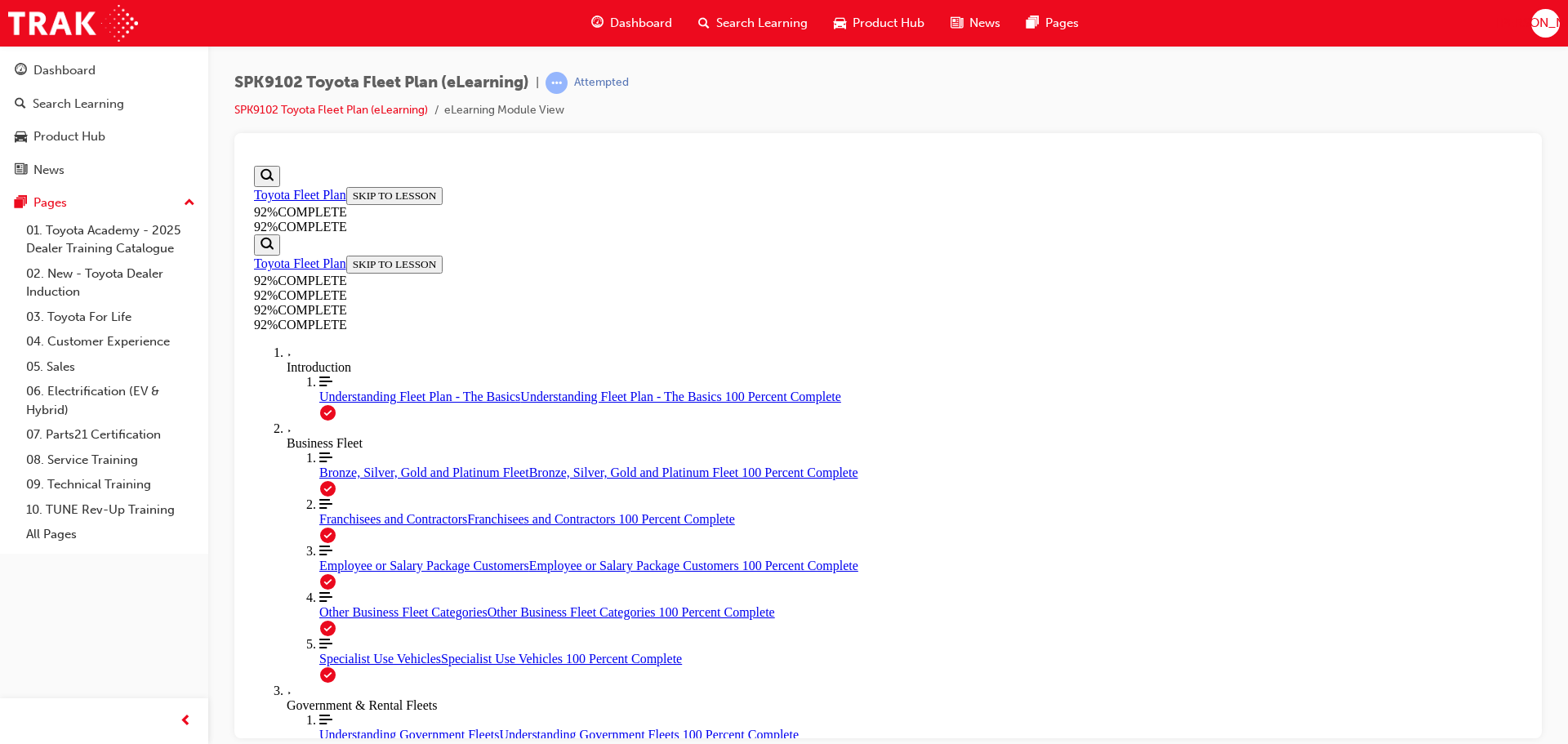
drag, startPoint x: 987, startPoint y: 628, endPoint x: 975, endPoint y: 631, distance: 12.4
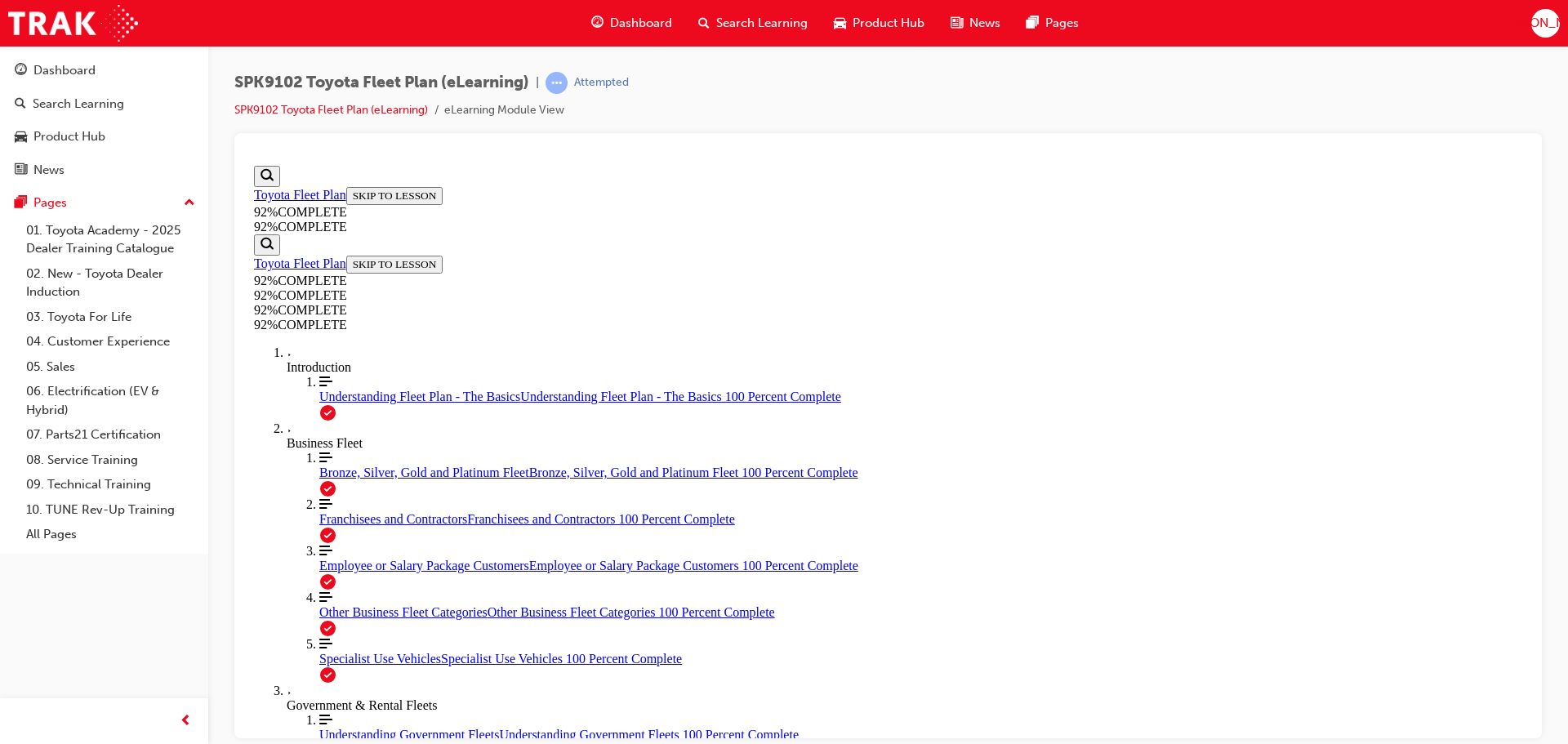
scroll to position [60, 0]
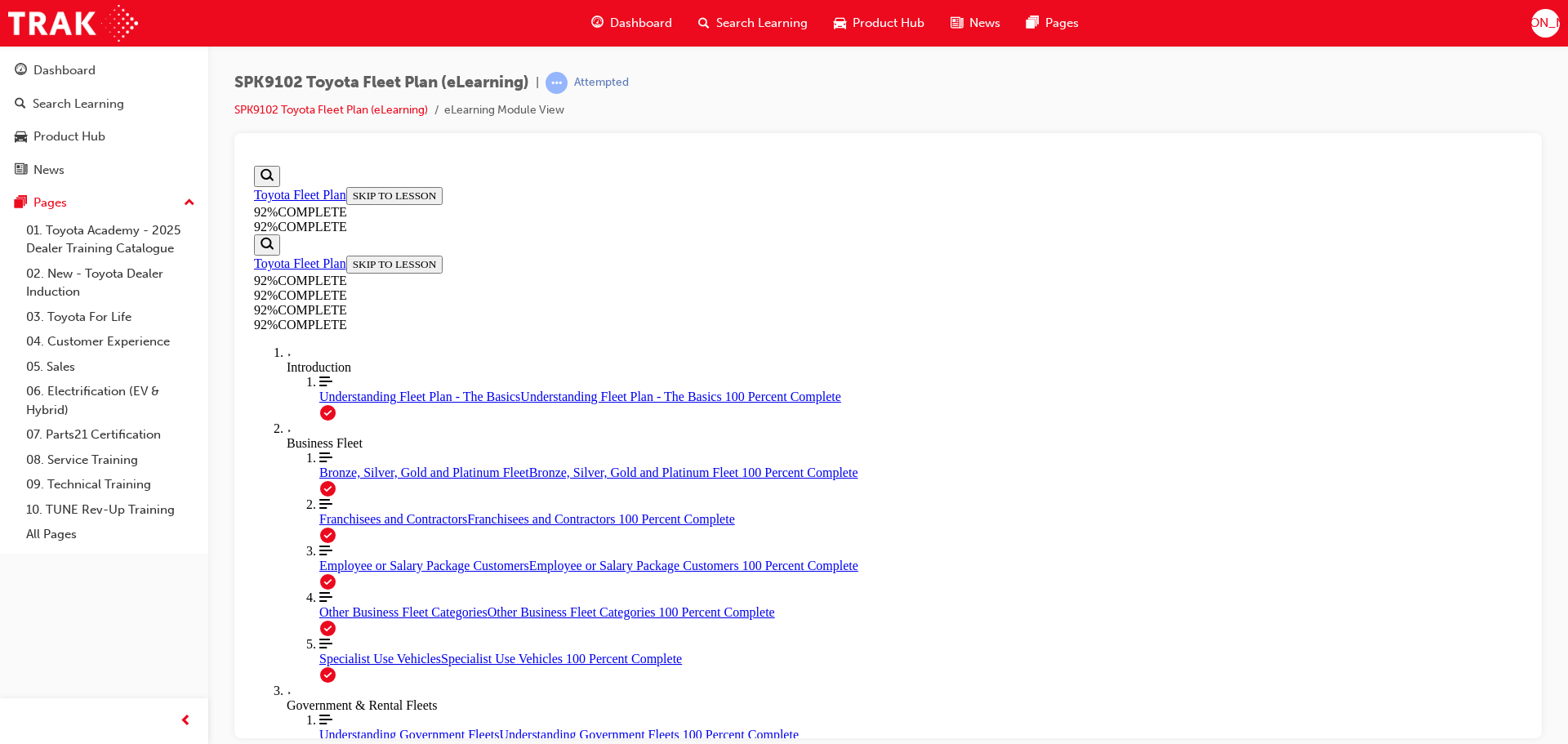
scroll to position [398, 0]
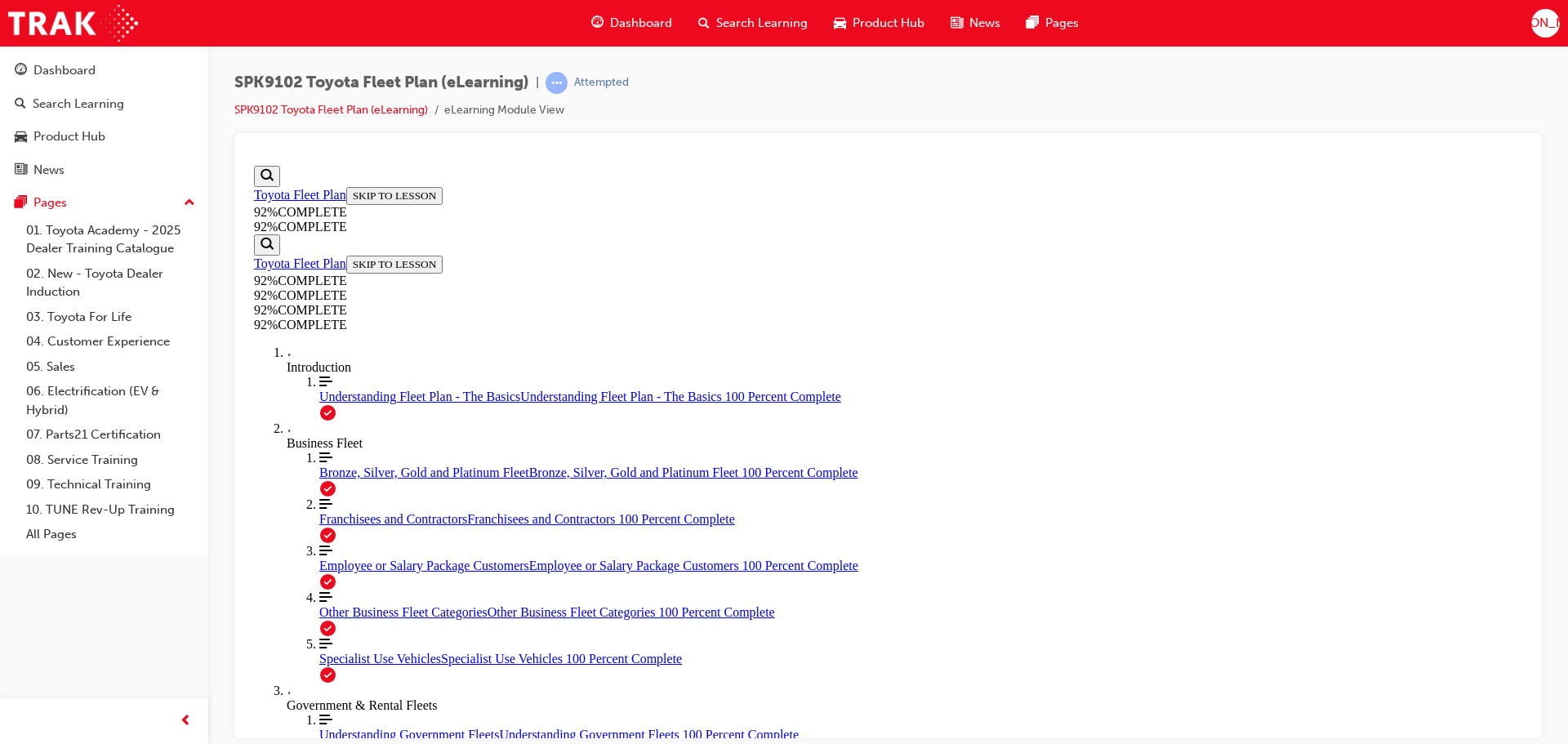
scroll to position [176, 0]
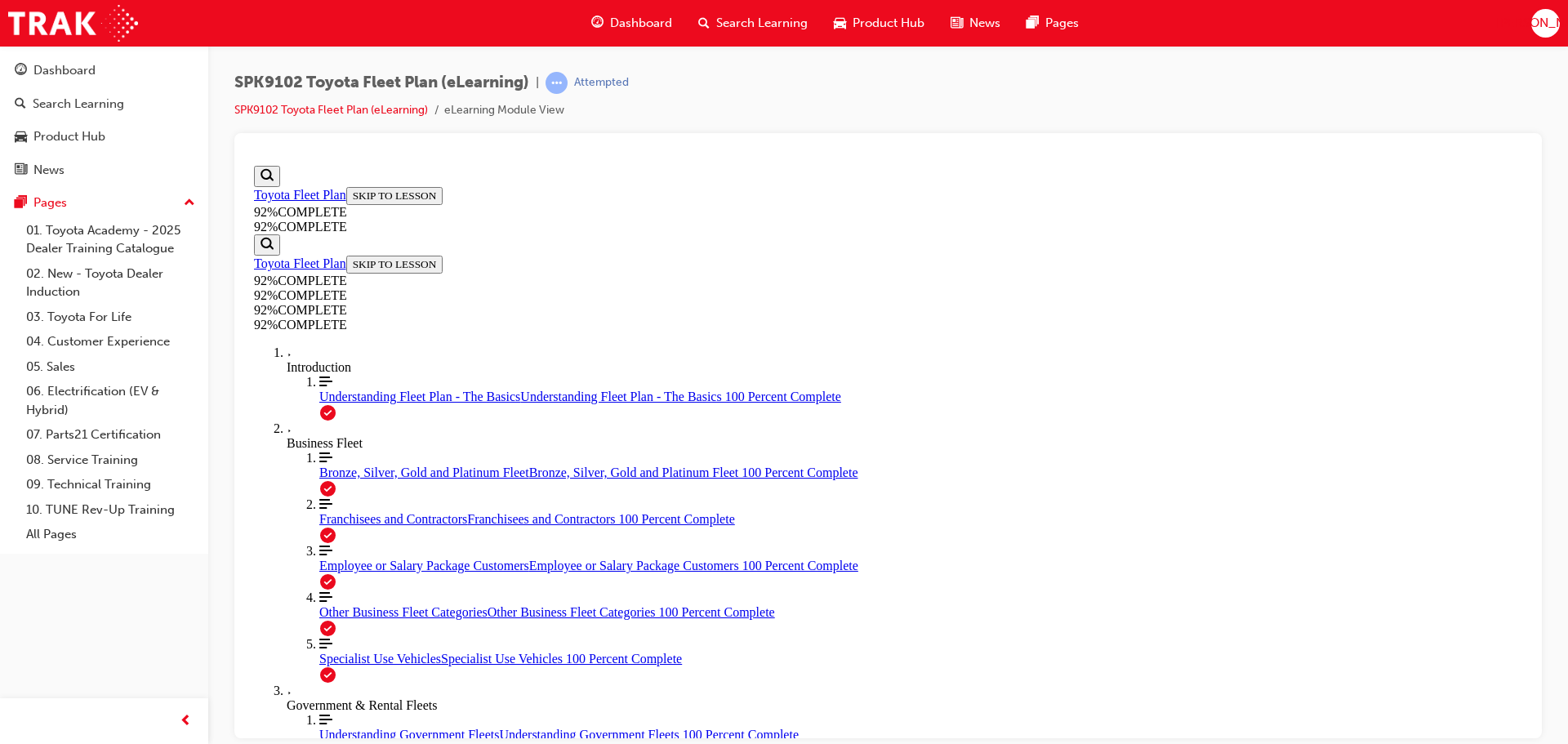
scroll to position [223, 0]
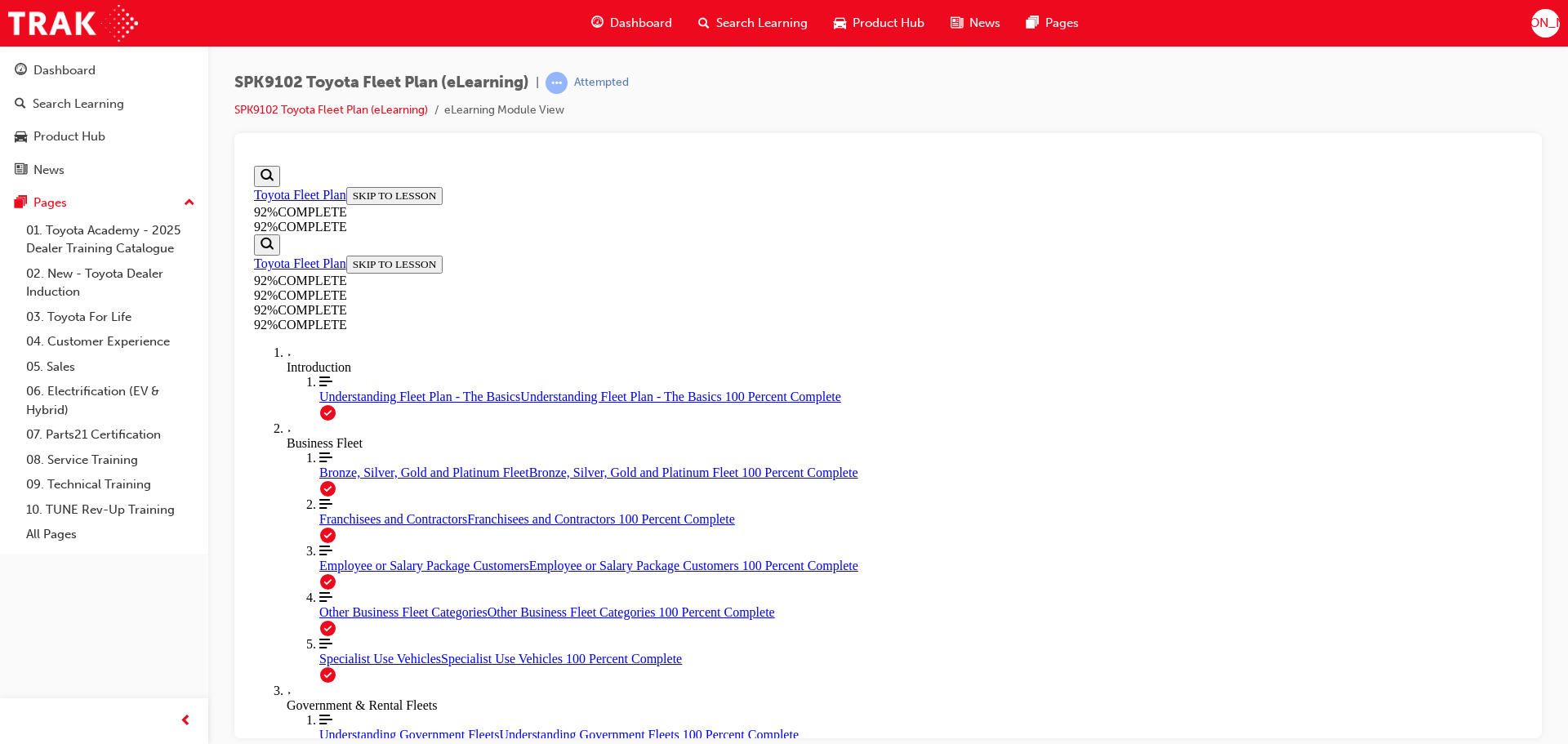
scroll to position [60, 0]
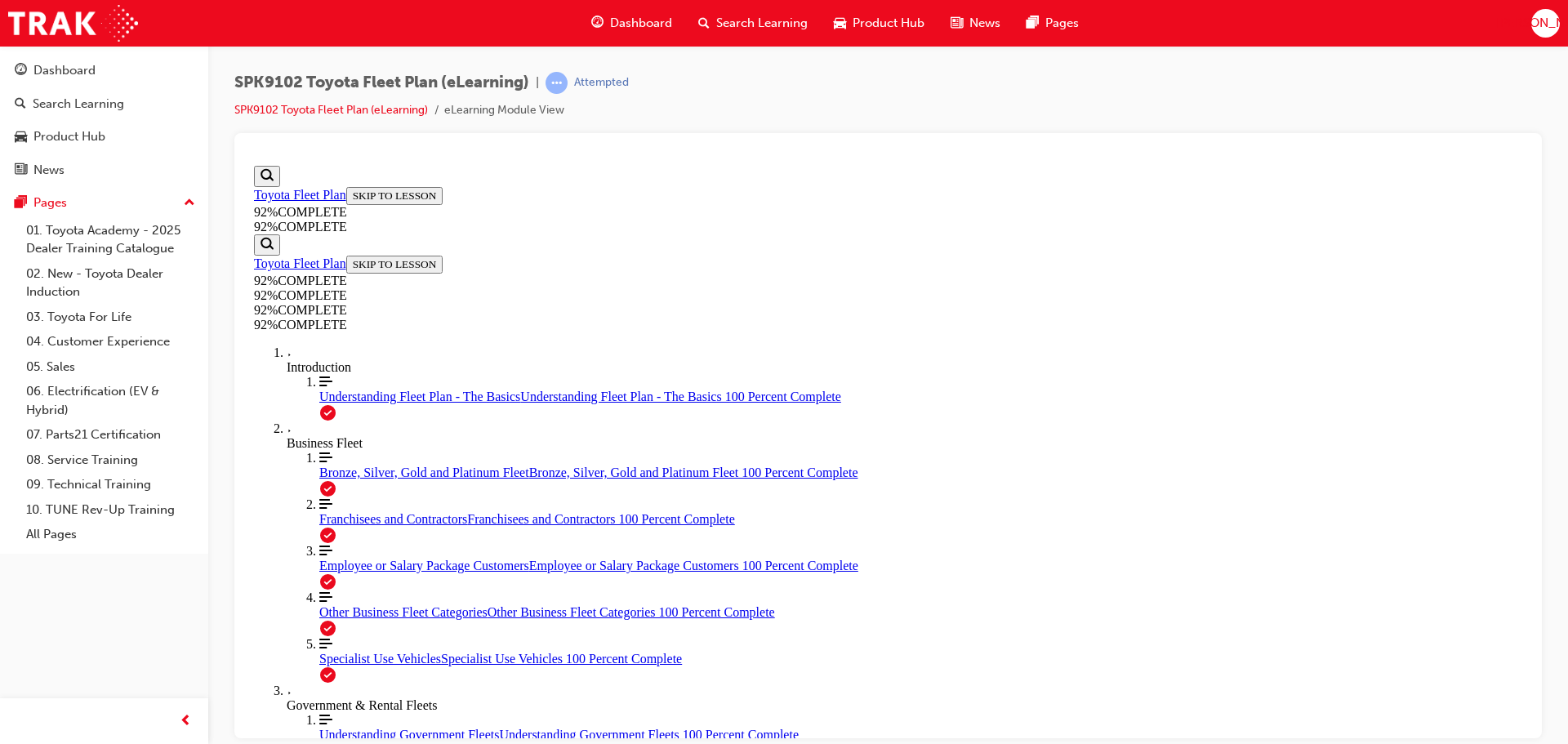
scroll to position [180, 0]
drag, startPoint x: 878, startPoint y: 498, endPoint x: 995, endPoint y: 423, distance: 139.0
drag, startPoint x: 938, startPoint y: 568, endPoint x: 993, endPoint y: 413, distance: 164.5
drag, startPoint x: 875, startPoint y: 563, endPoint x: 998, endPoint y: 508, distance: 134.7
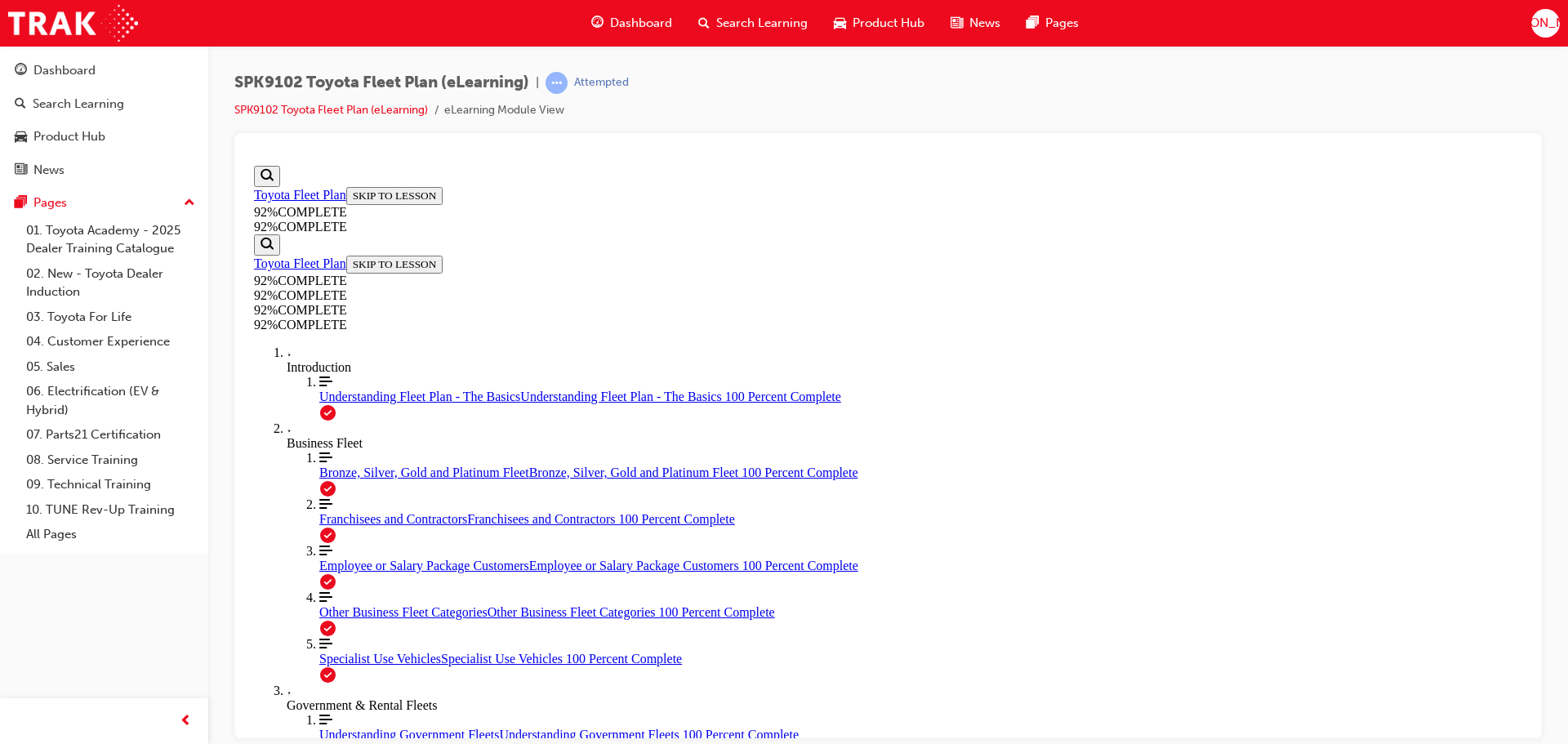
drag, startPoint x: 920, startPoint y: 560, endPoint x: 1040, endPoint y: 560, distance: 120.0
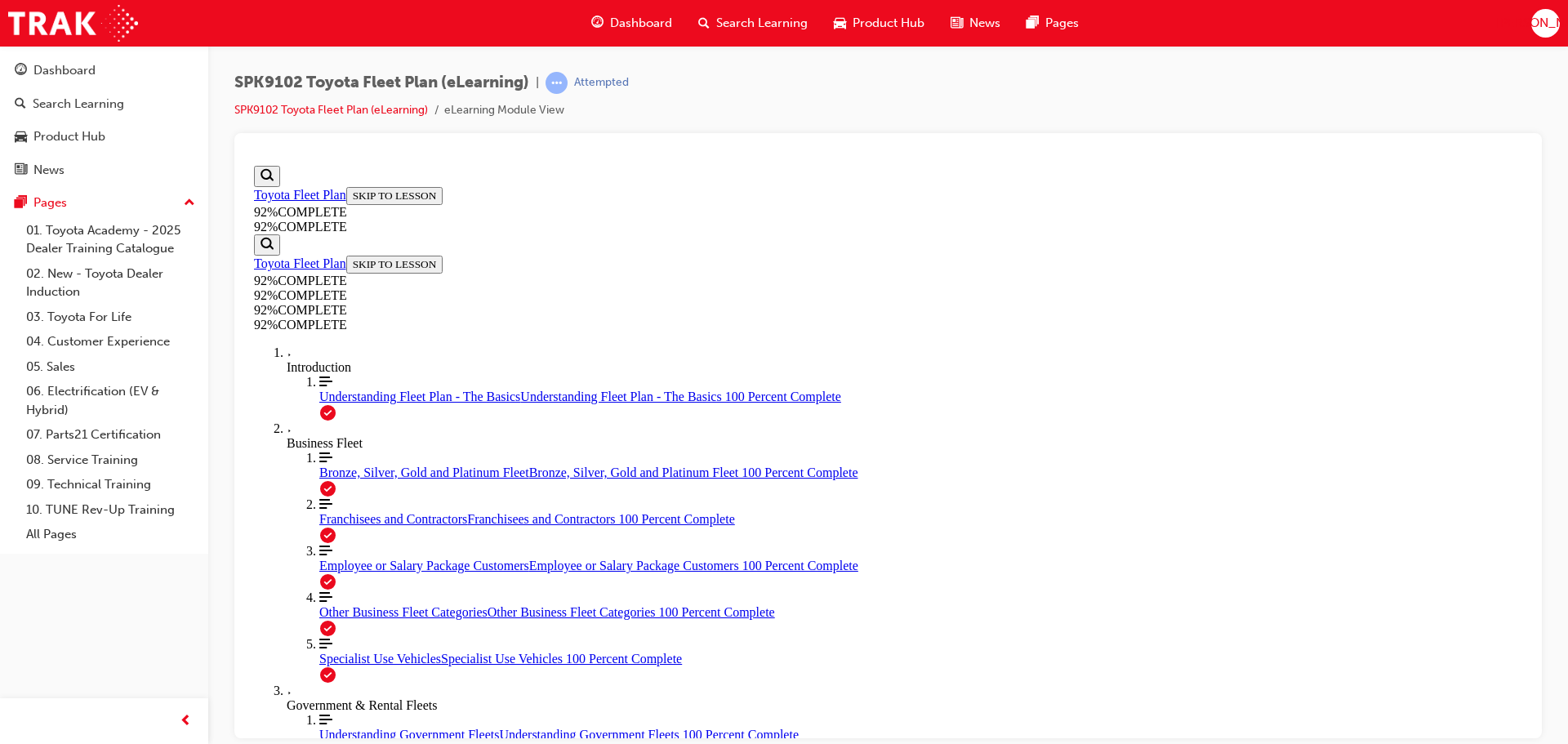
scroll to position [186, 0]
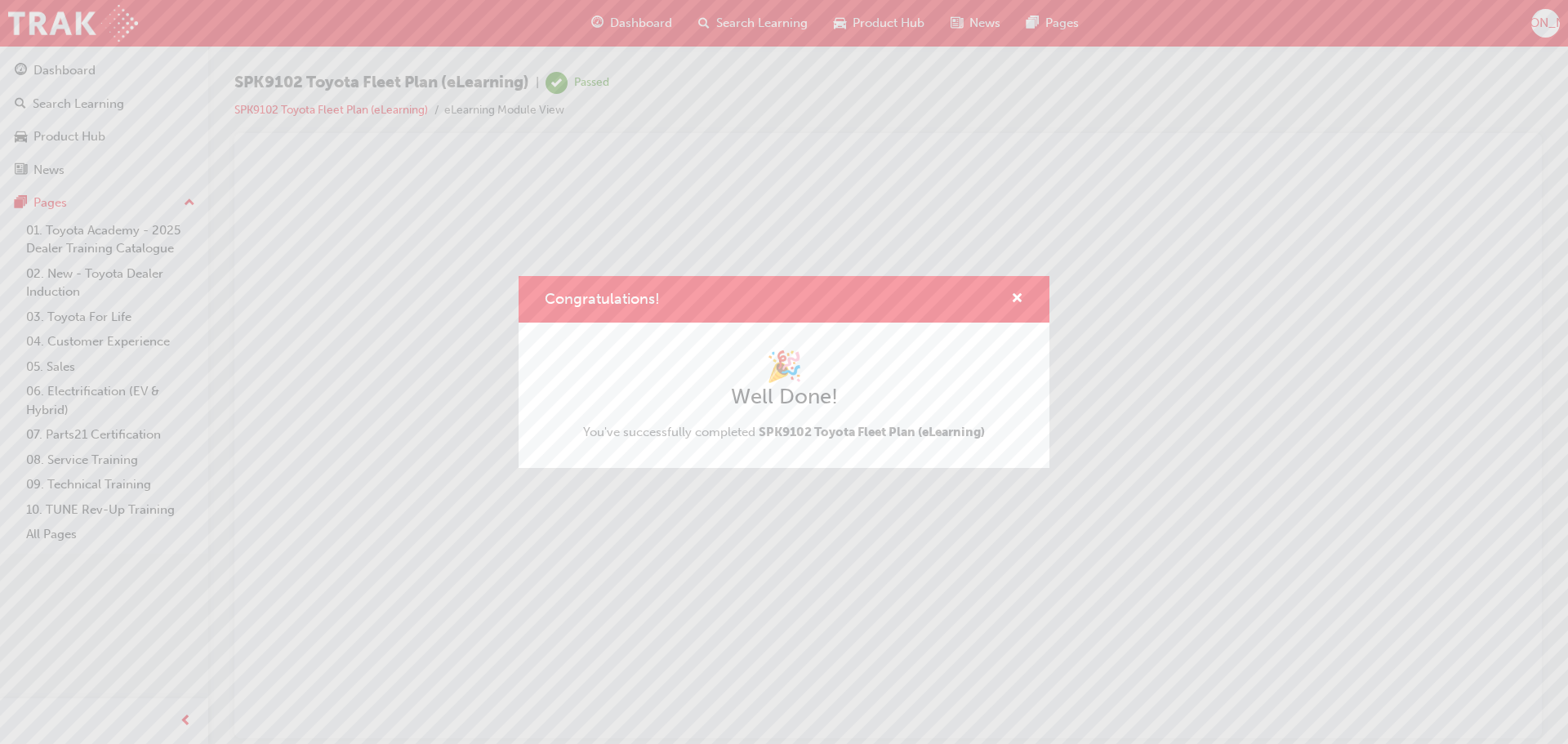
scroll to position [0, 0]
click at [1000, 304] on div "Congratulations!" at bounding box center [1010, 299] width 26 height 21
click at [1017, 295] on span "cross-icon" at bounding box center [1017, 300] width 12 height 15
